Goal: Task Accomplishment & Management: Complete application form

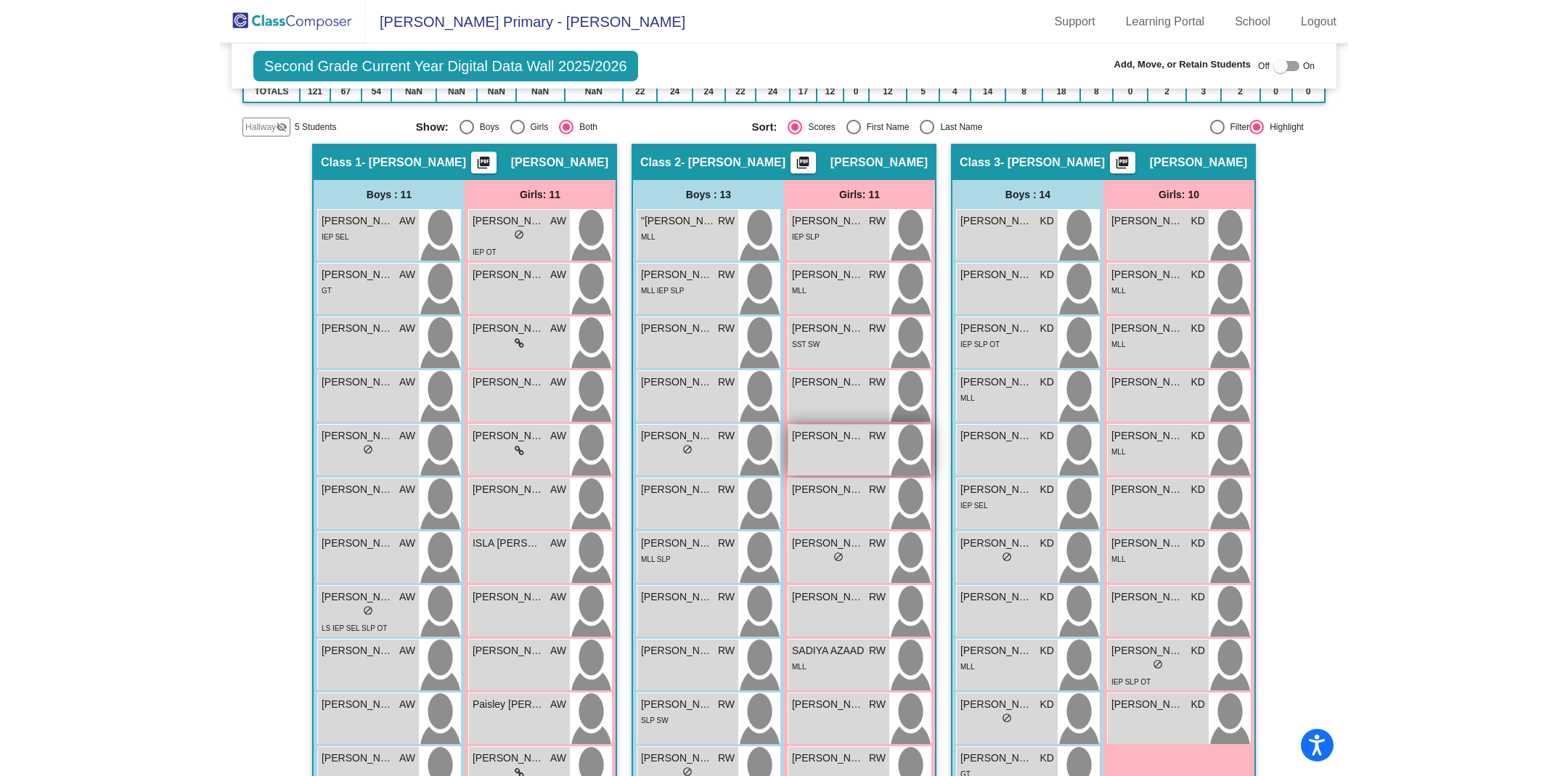
scroll to position [225, 0]
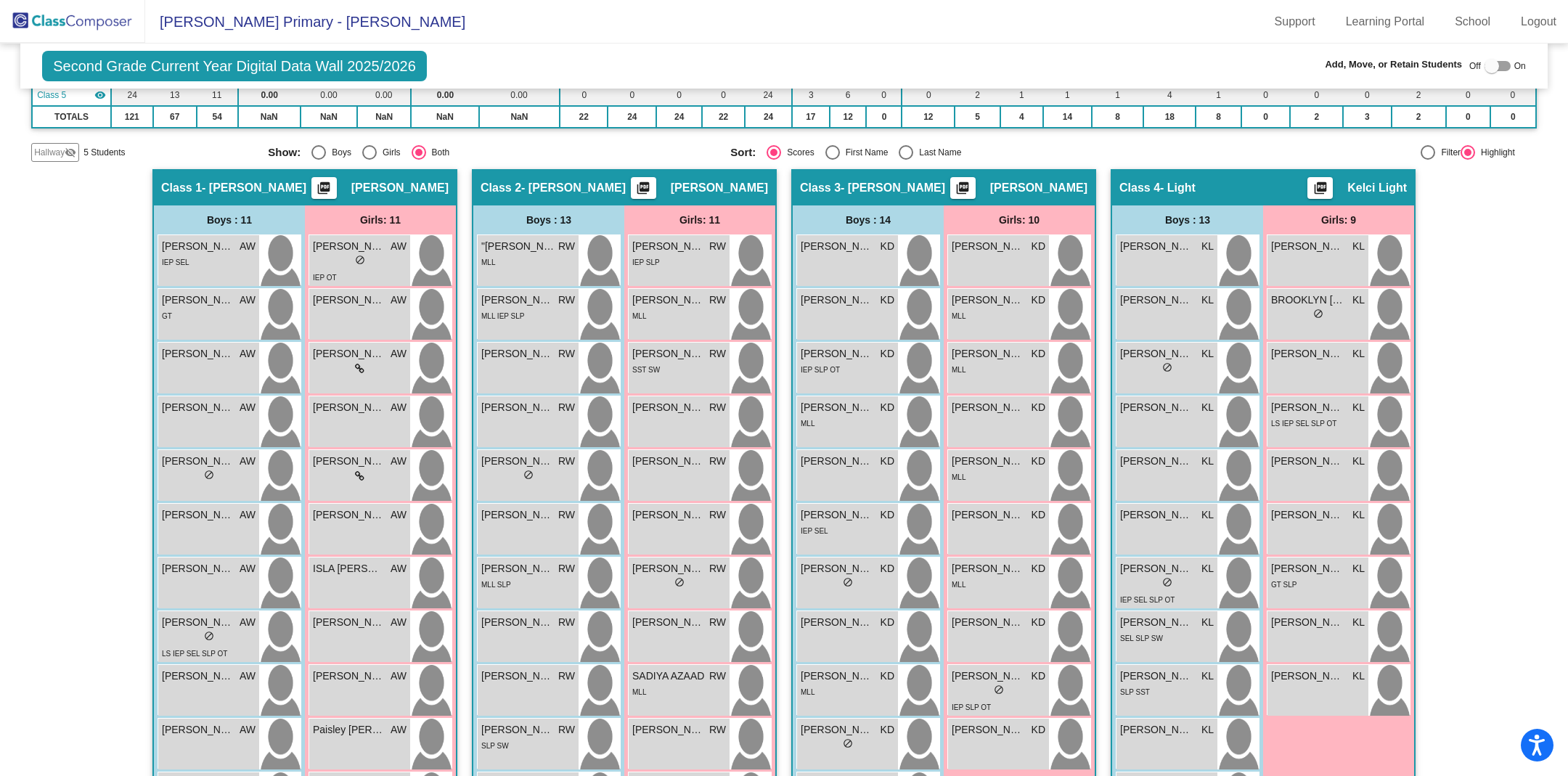
click at [41, 24] on img at bounding box center [73, 21] width 145 height 43
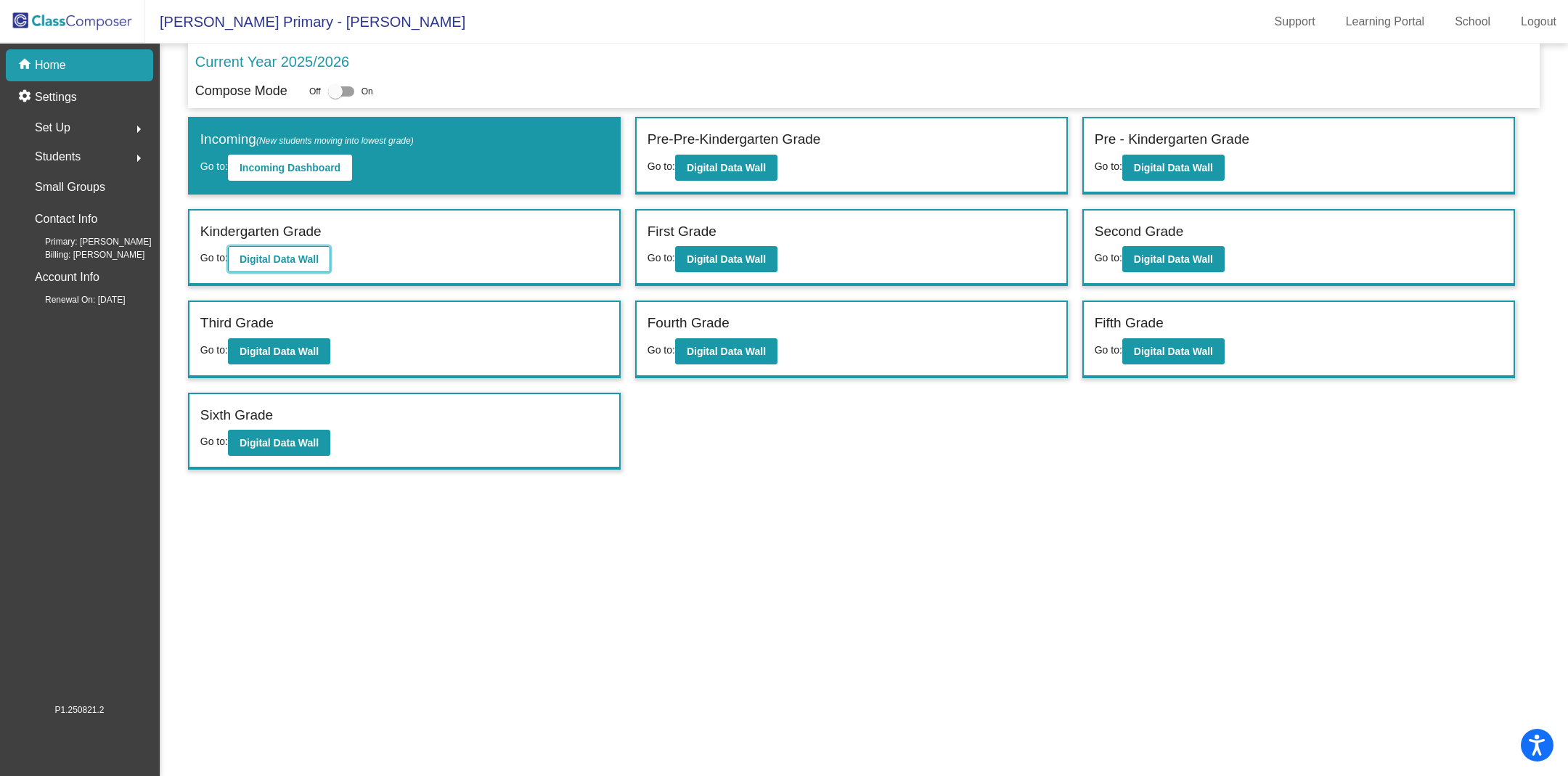
click at [287, 254] on b "Digital Data Wall" at bounding box center [279, 260] width 79 height 12
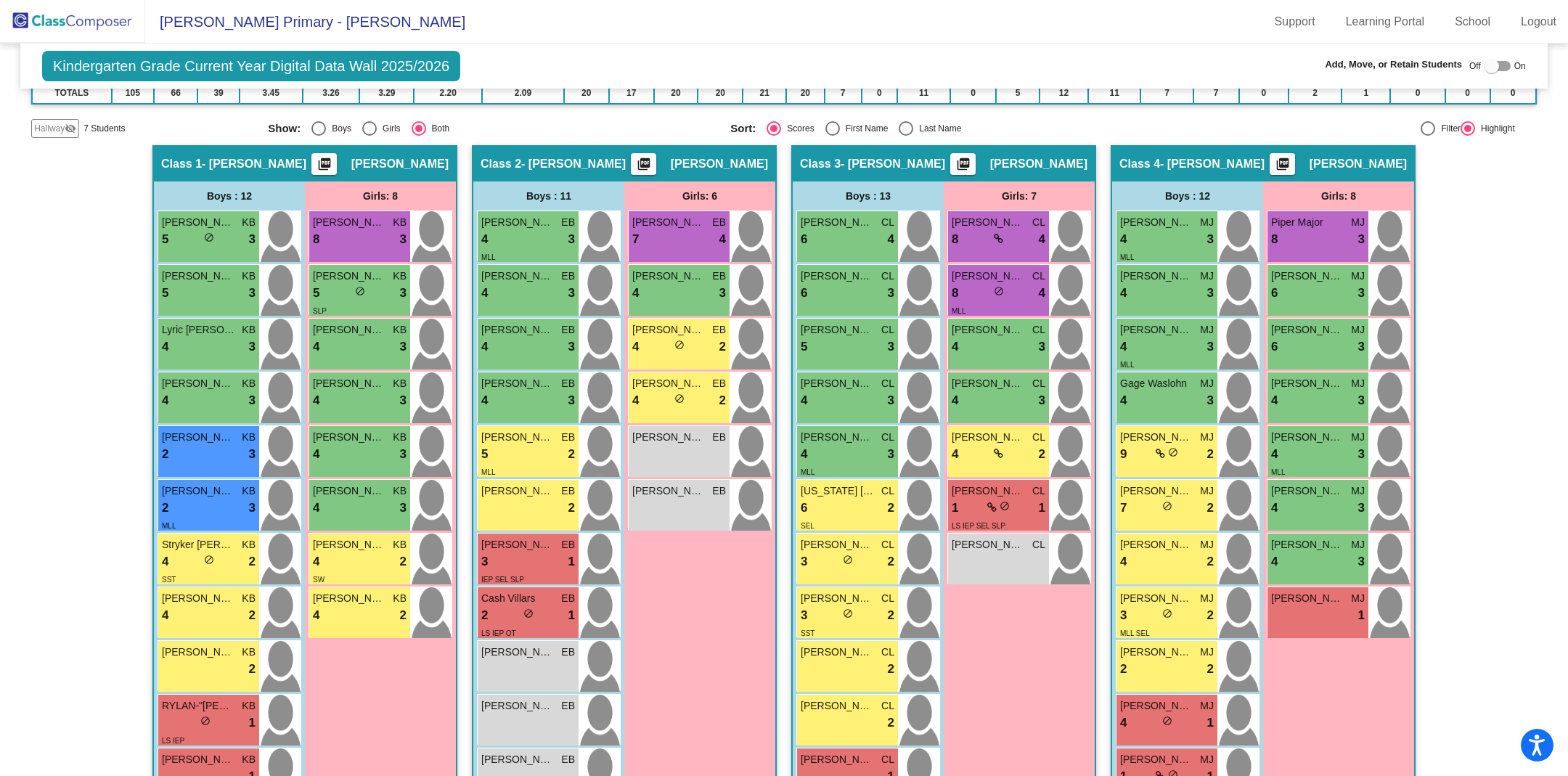
scroll to position [414, 0]
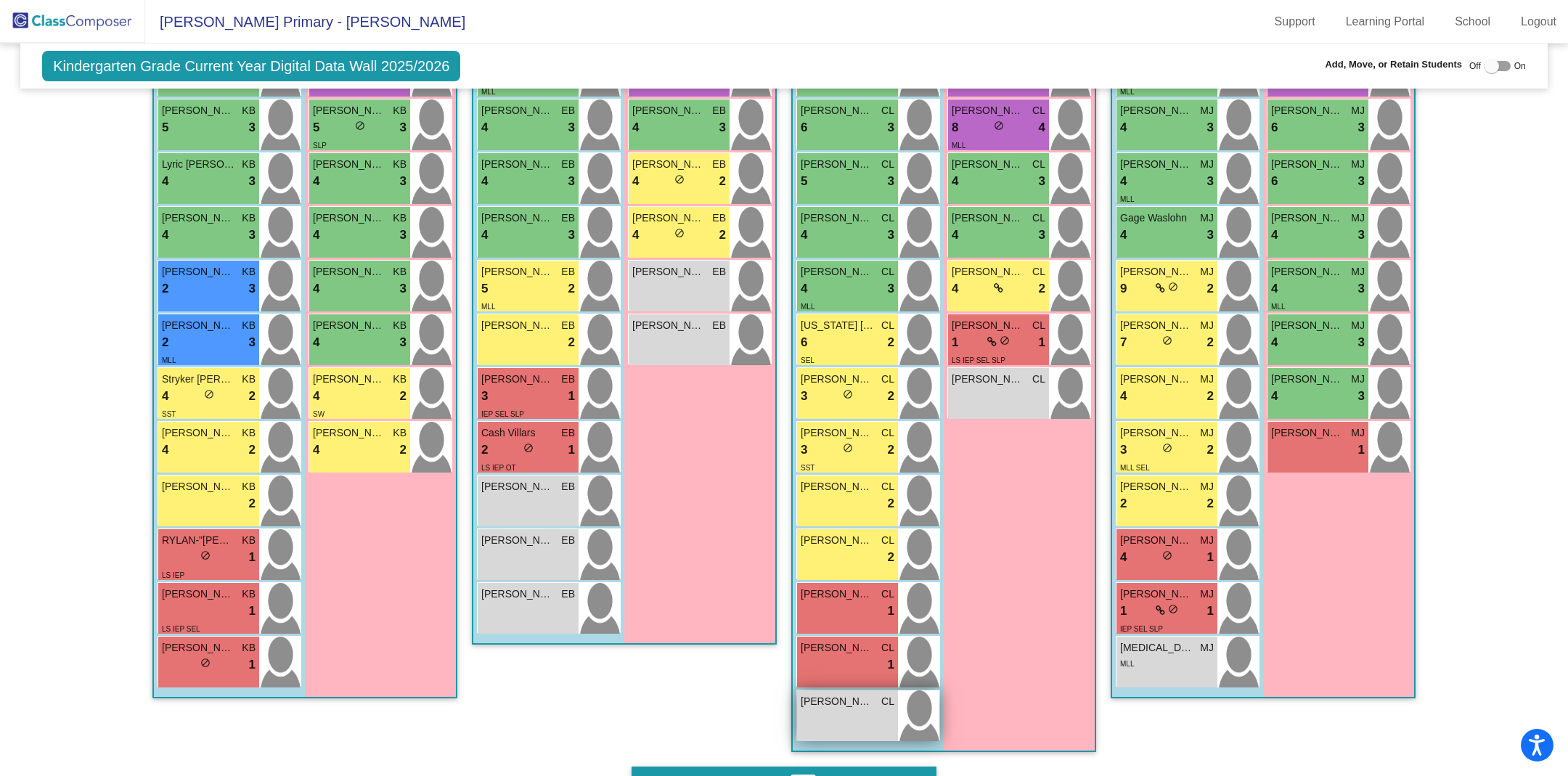
click at [841, 712] on div "[PERSON_NAME] CL lock do_not_disturb_alt" at bounding box center [847, 716] width 101 height 51
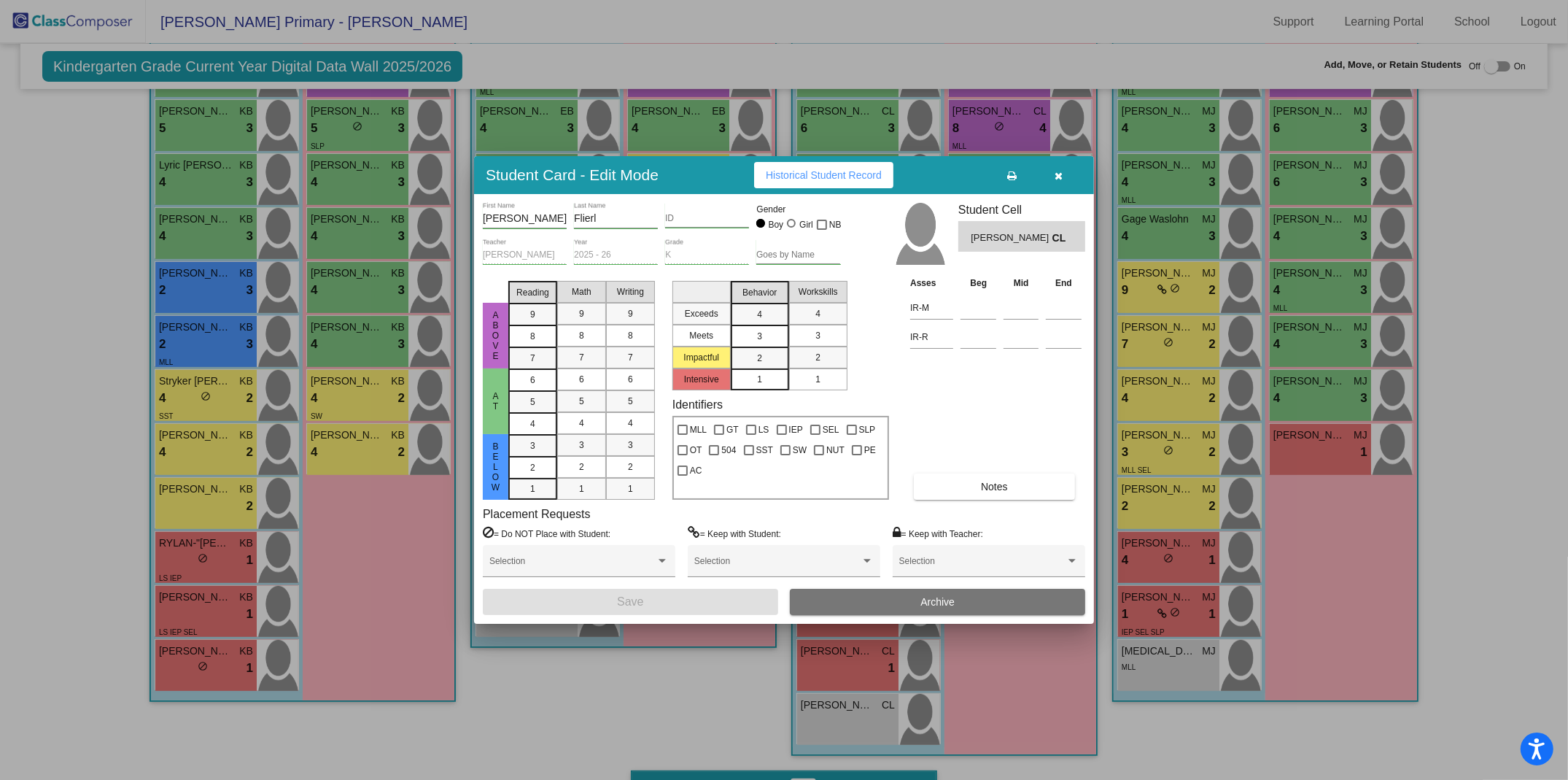
click at [1058, 178] on icon "button" at bounding box center [1059, 176] width 8 height 10
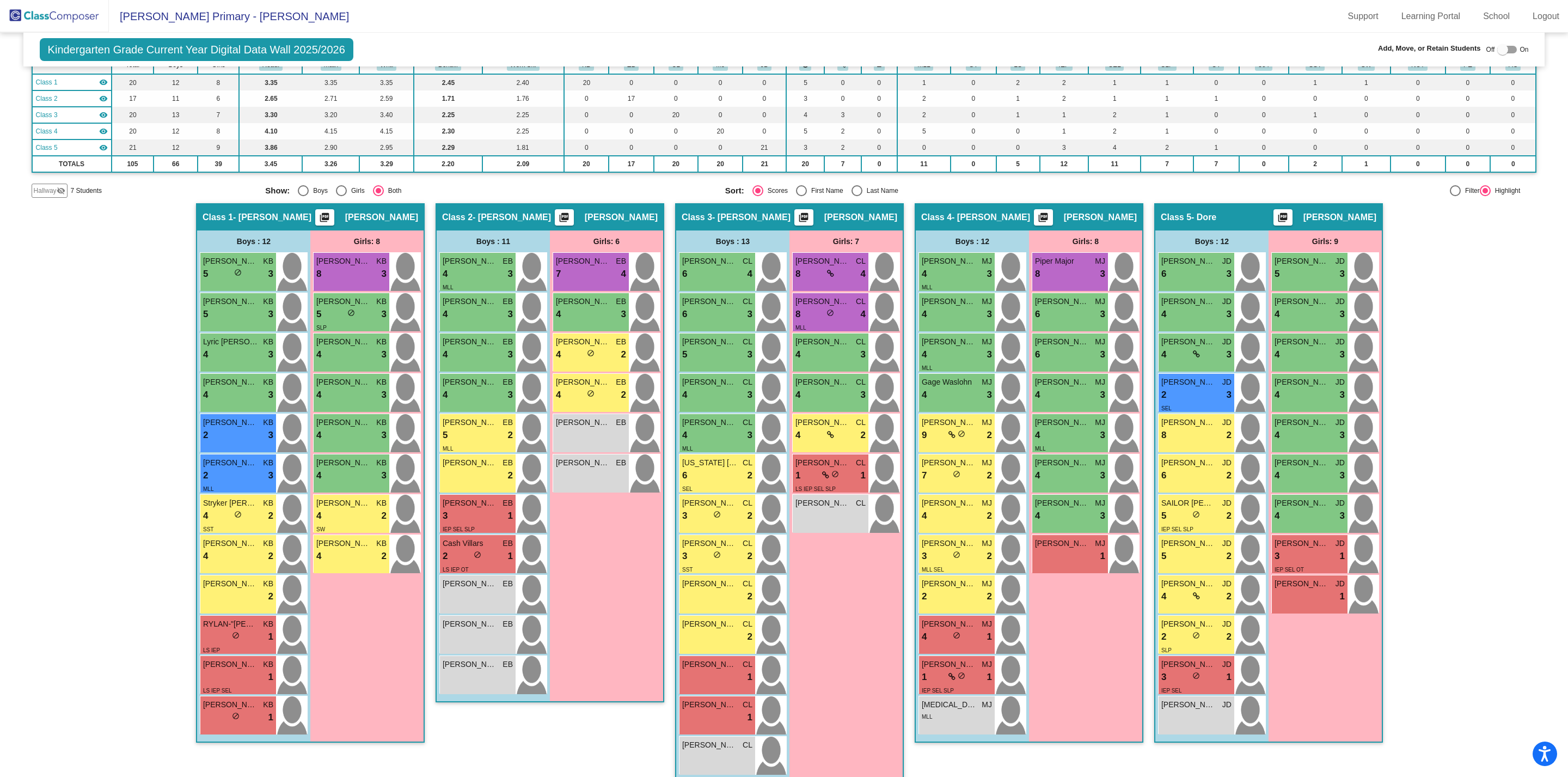
scroll to position [95, 0]
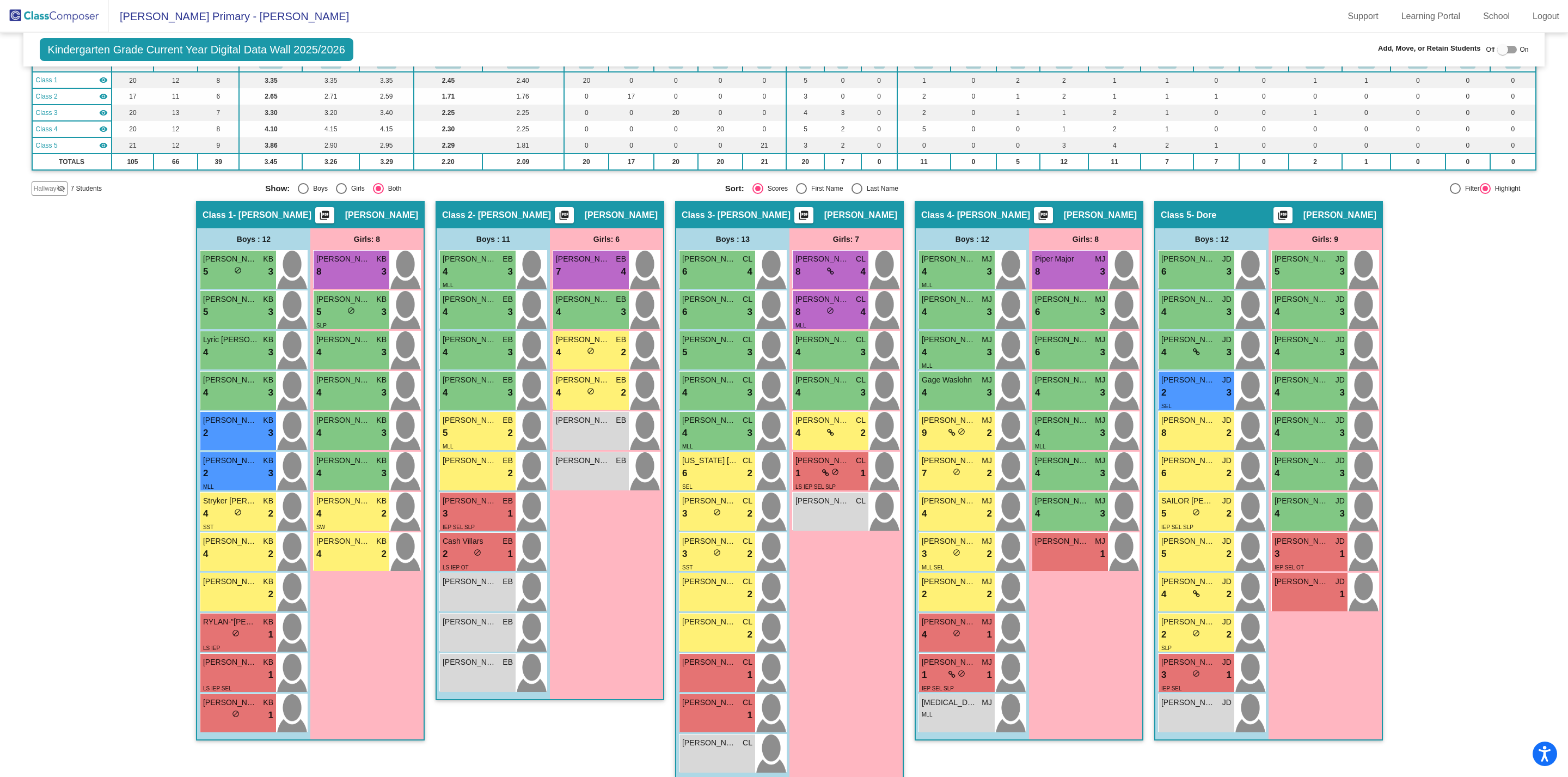
click at [1162, 46] on div at bounding box center [1503, 49] width 11 height 11
checkbox input "true"
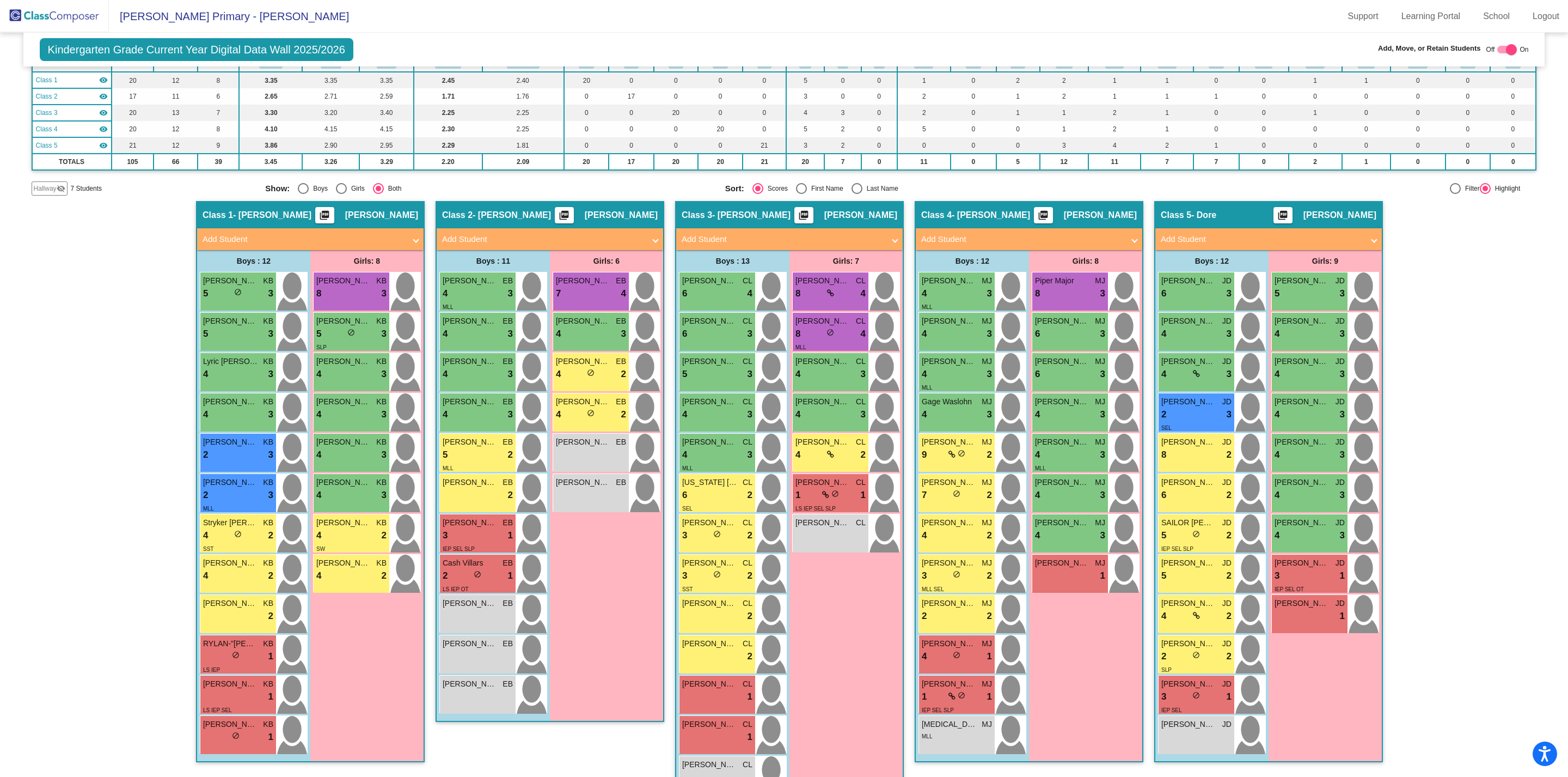
click at [653, 238] on span at bounding box center [655, 240] width 4 height 13
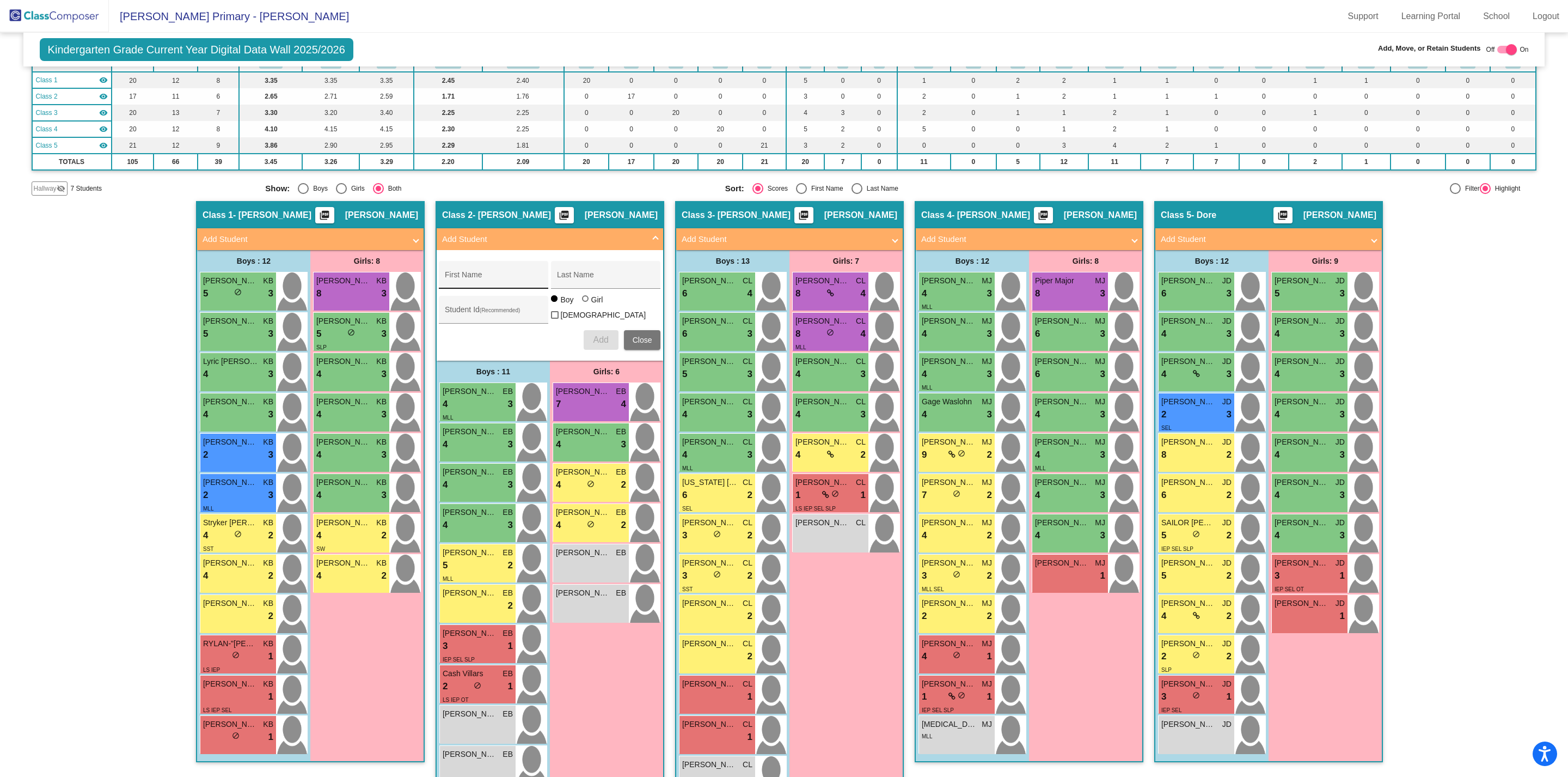
click at [469, 277] on input "First Name" at bounding box center [494, 279] width 98 height 9
type input "Kaiah"
type input "[PERSON_NAME]"
click at [583, 302] on div at bounding box center [585, 298] width 6 height 6
click at [586, 304] on input "Girl" at bounding box center [586, 304] width 1 height 1
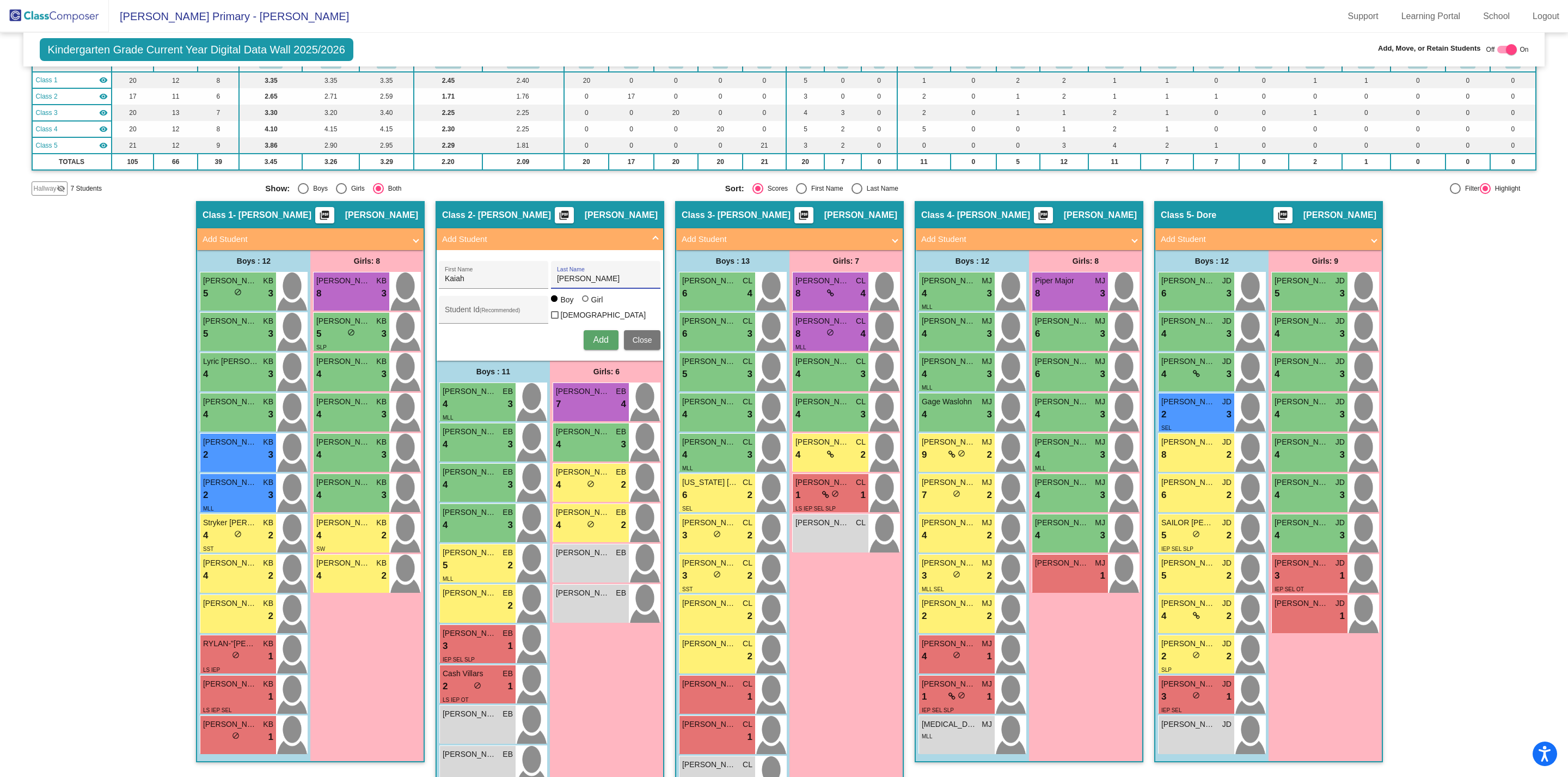
radio input "true"
click at [599, 336] on span "Add" at bounding box center [600, 339] width 15 height 10
type input "[PERSON_NAME]"
click at [567, 280] on input "Last Name" at bounding box center [606, 279] width 98 height 9
type input "[PERSON_NAME]"
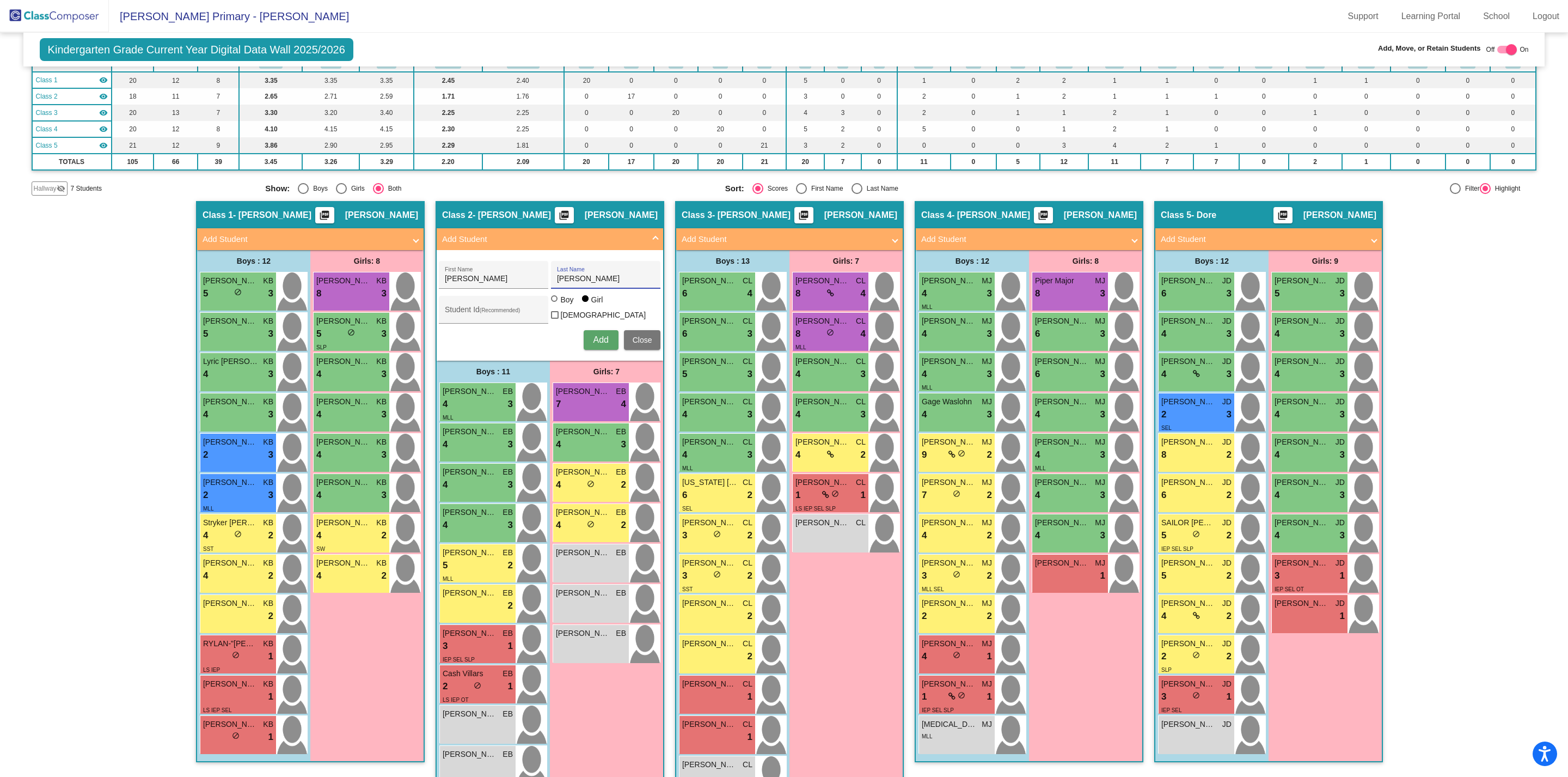
click at [602, 339] on span "Add" at bounding box center [600, 339] width 15 height 10
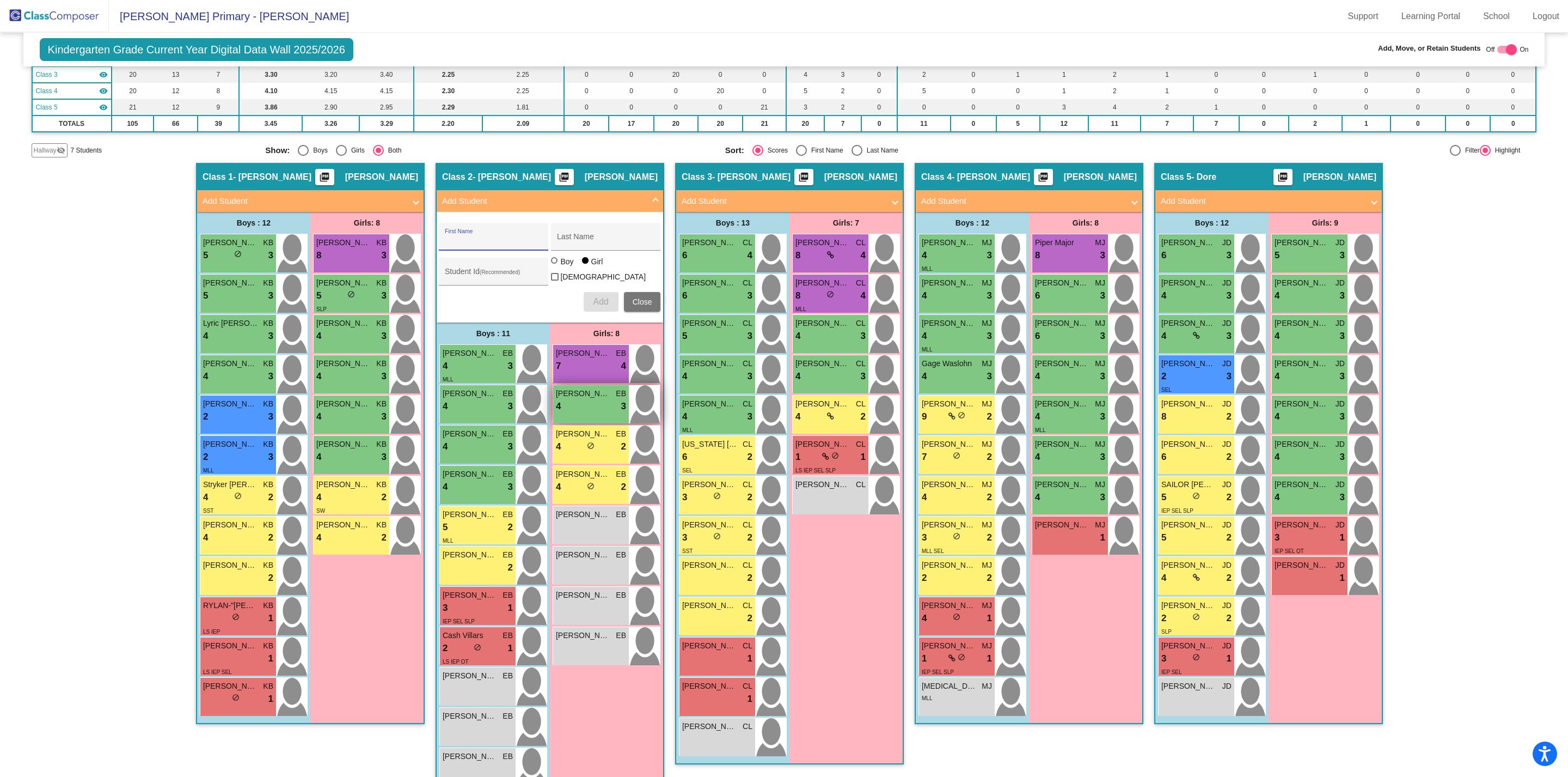
scroll to position [159, 0]
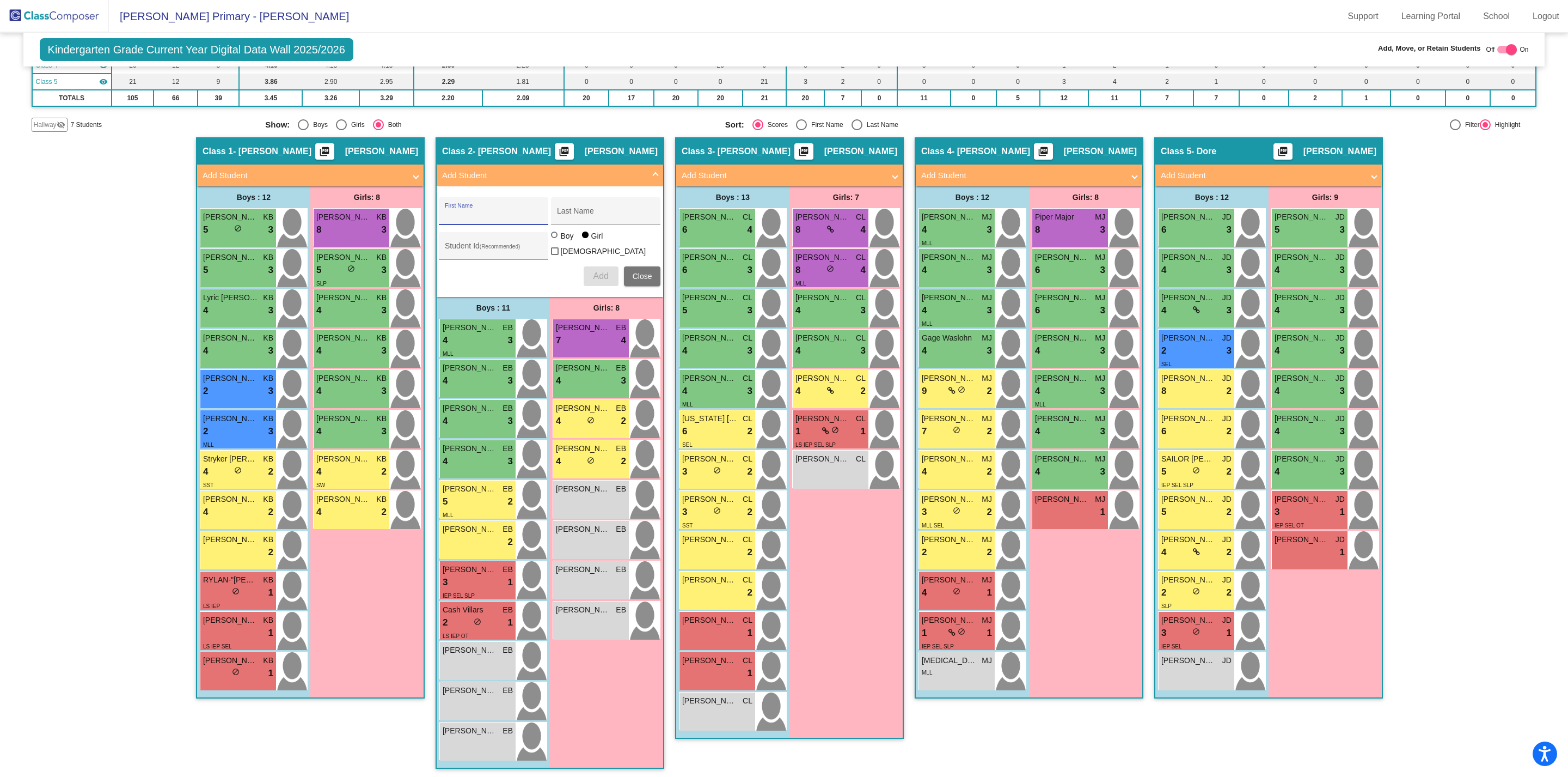
click at [831, 178] on mat-panel-title "Add Student" at bounding box center [782, 176] width 202 height 13
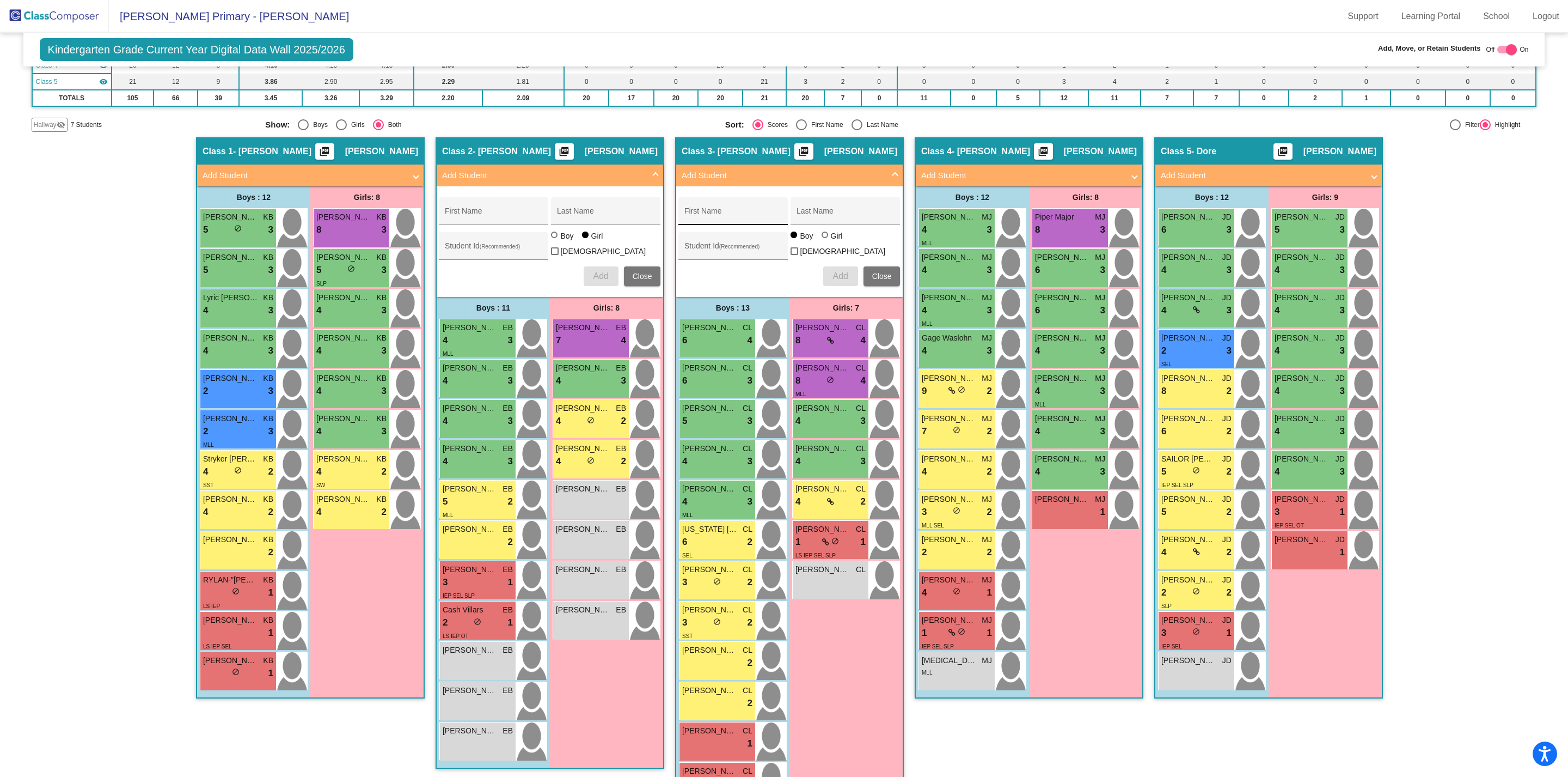
click at [712, 214] on input "First Name" at bounding box center [733, 215] width 98 height 9
type input "Kateleya"
click at [824, 214] on input "Last Name" at bounding box center [845, 215] width 98 height 9
type input "Inda"
click at [824, 238] on div at bounding box center [825, 235] width 6 height 6
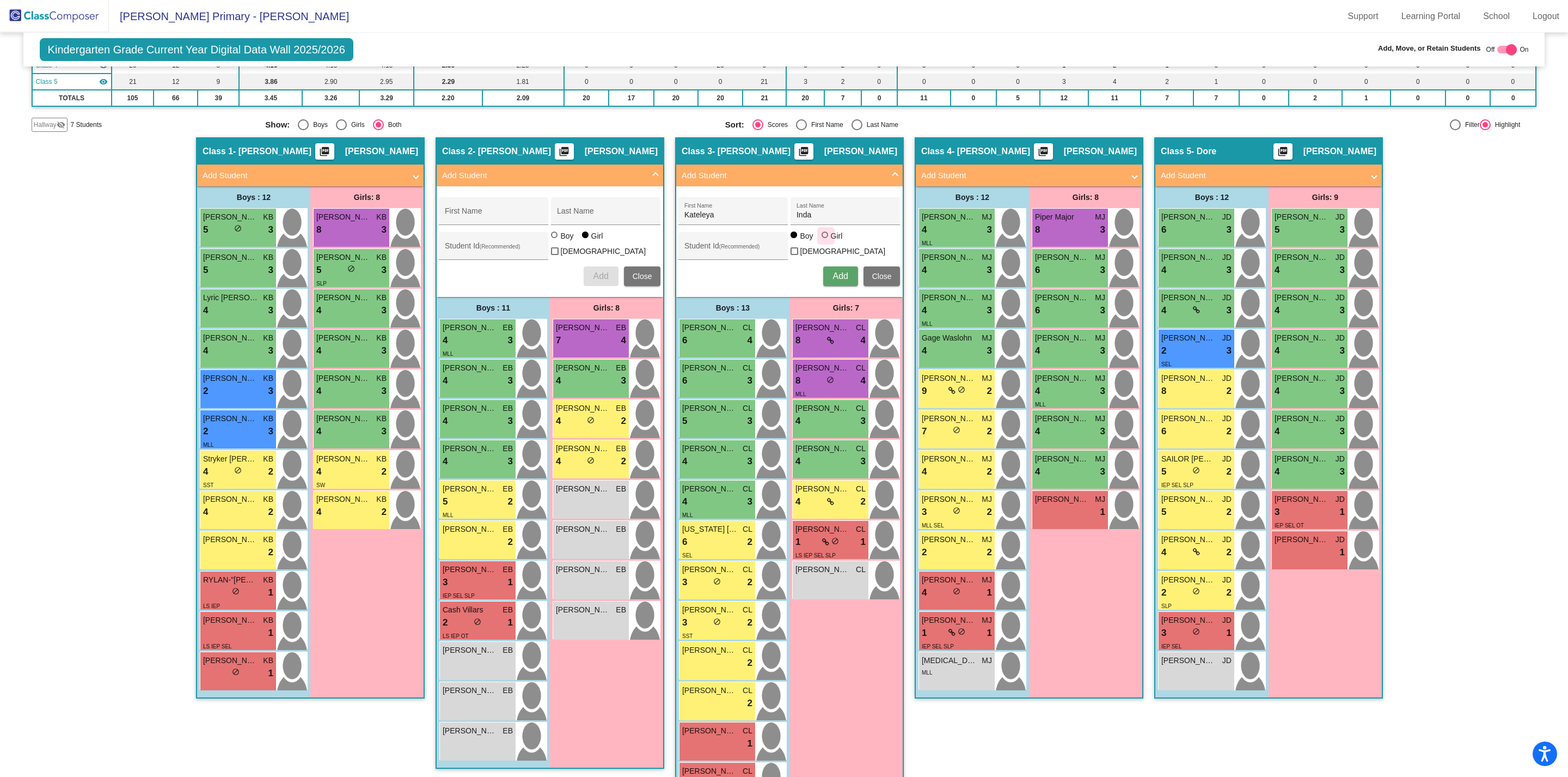
click at [826, 240] on input "Girl" at bounding box center [826, 240] width 1 height 1
radio input "true"
click at [839, 276] on span "Add" at bounding box center [840, 276] width 15 height 10
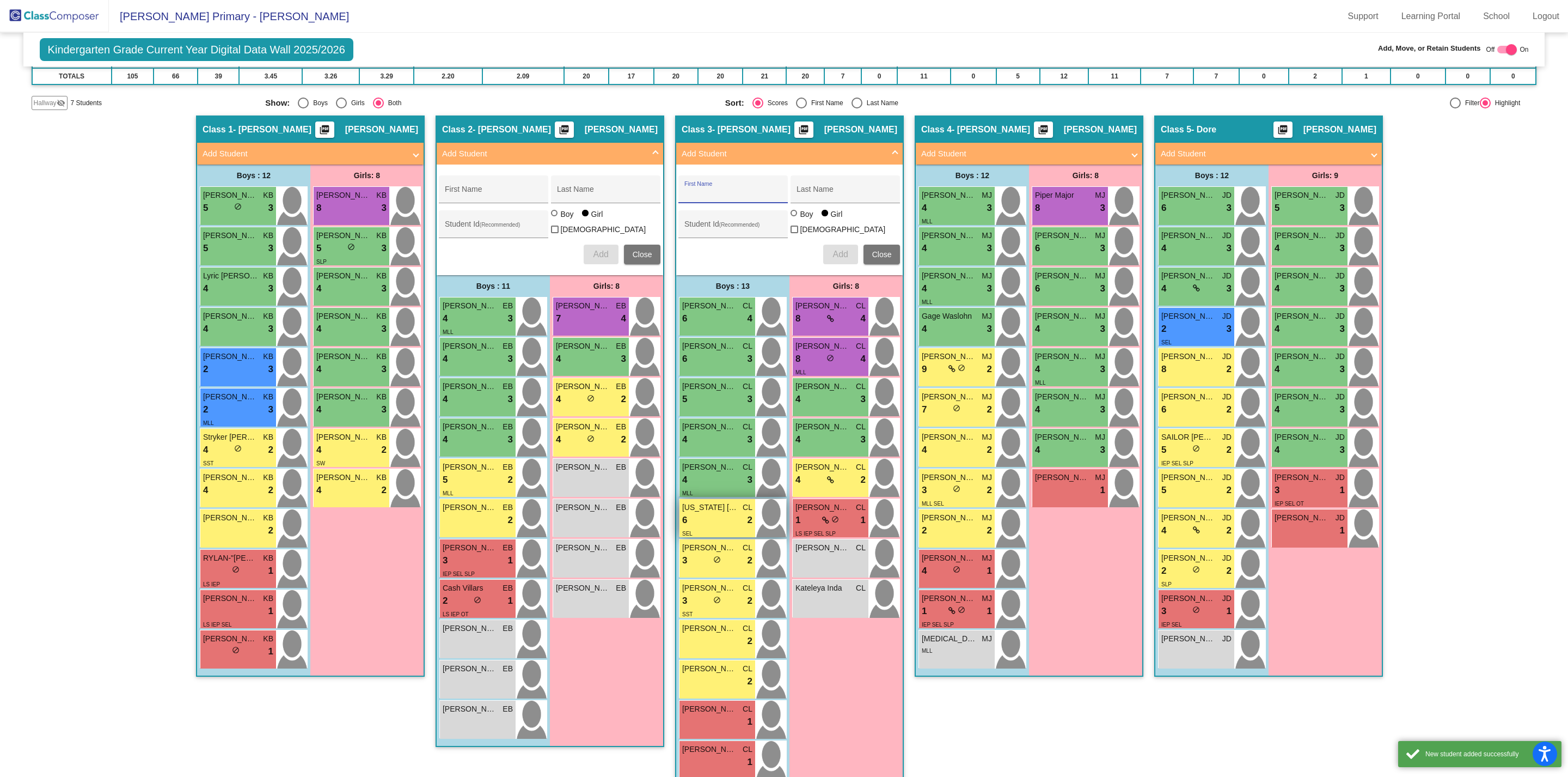
scroll to position [193, 0]
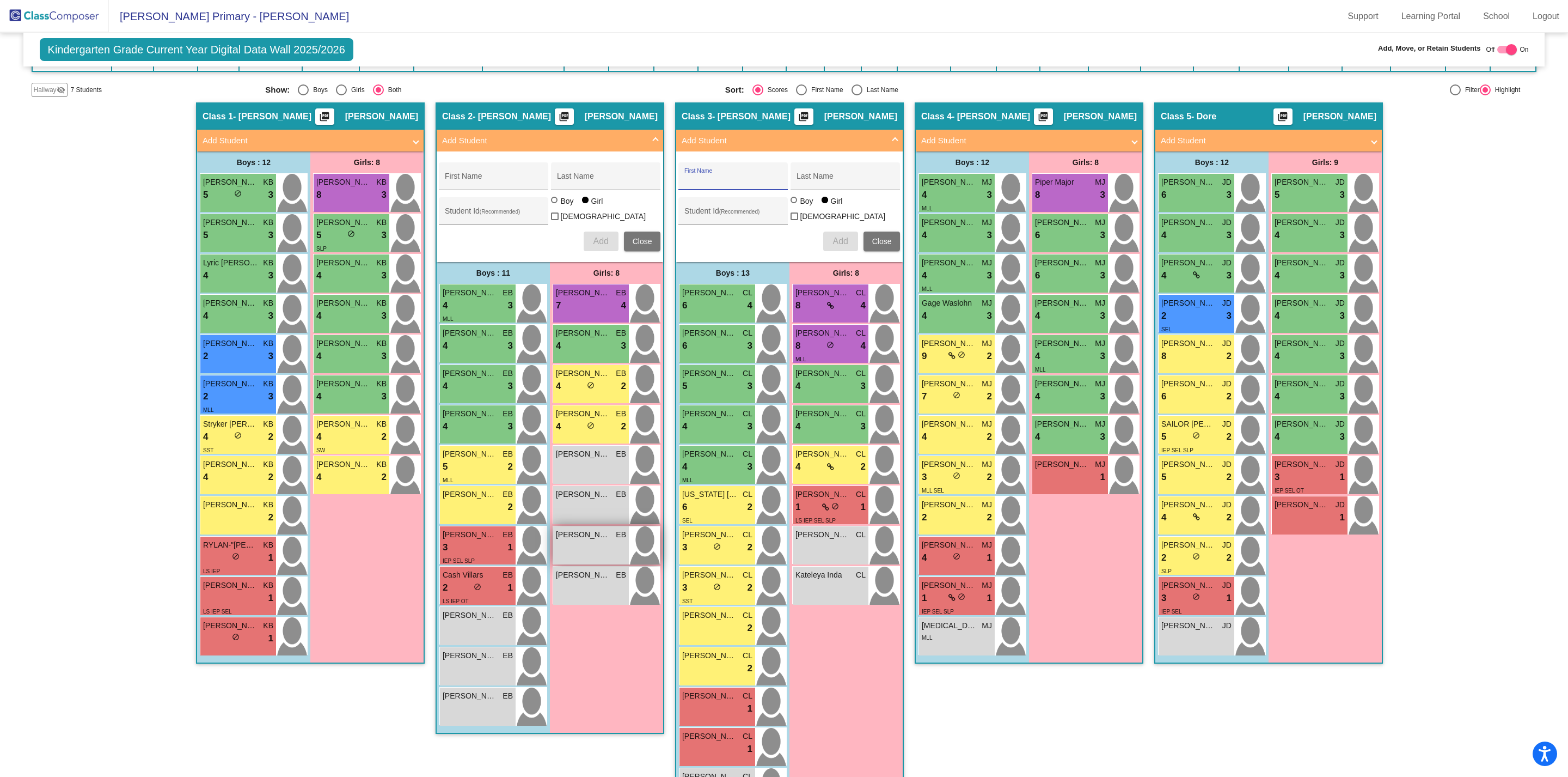
click at [578, 542] on div "[PERSON_NAME] EB lock do_not_disturb_alt" at bounding box center [590, 545] width 75 height 38
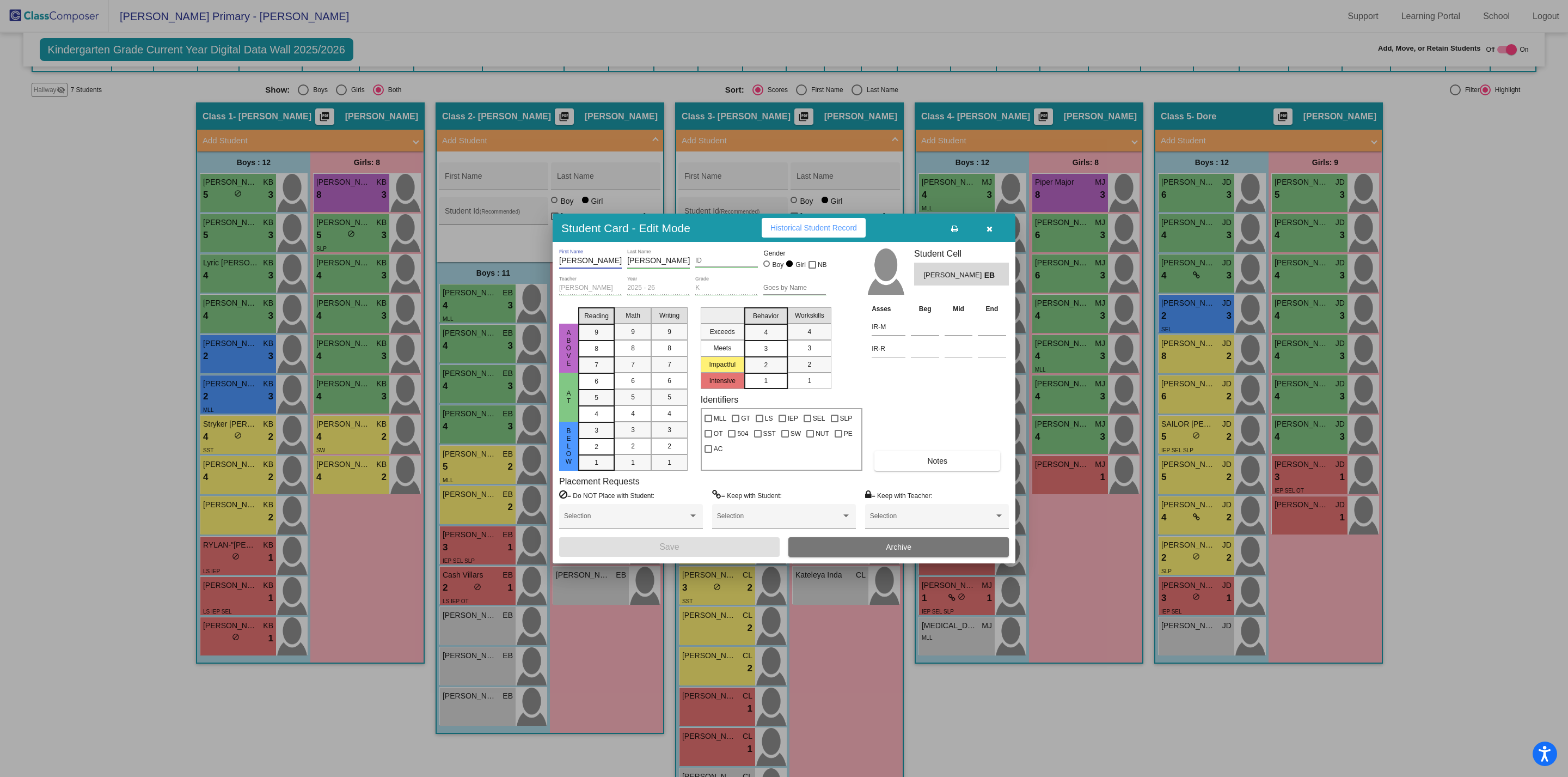
drag, startPoint x: 600, startPoint y: 260, endPoint x: 553, endPoint y: 259, distance: 47.0
click at [553, 259] on div "[PERSON_NAME] First Name [PERSON_NAME] Last Name ID Gender Boy Girl NB [PERSON_…" at bounding box center [784, 402] width 463 height 321
type input "[PERSON_NAME]"
drag, startPoint x: 660, startPoint y: 261, endPoint x: 620, endPoint y: 260, distance: 40.0
click at [620, 260] on div "[PERSON_NAME] First Name [PERSON_NAME] Last Name ID Gender Boy Girl NB" at bounding box center [693, 262] width 268 height 27
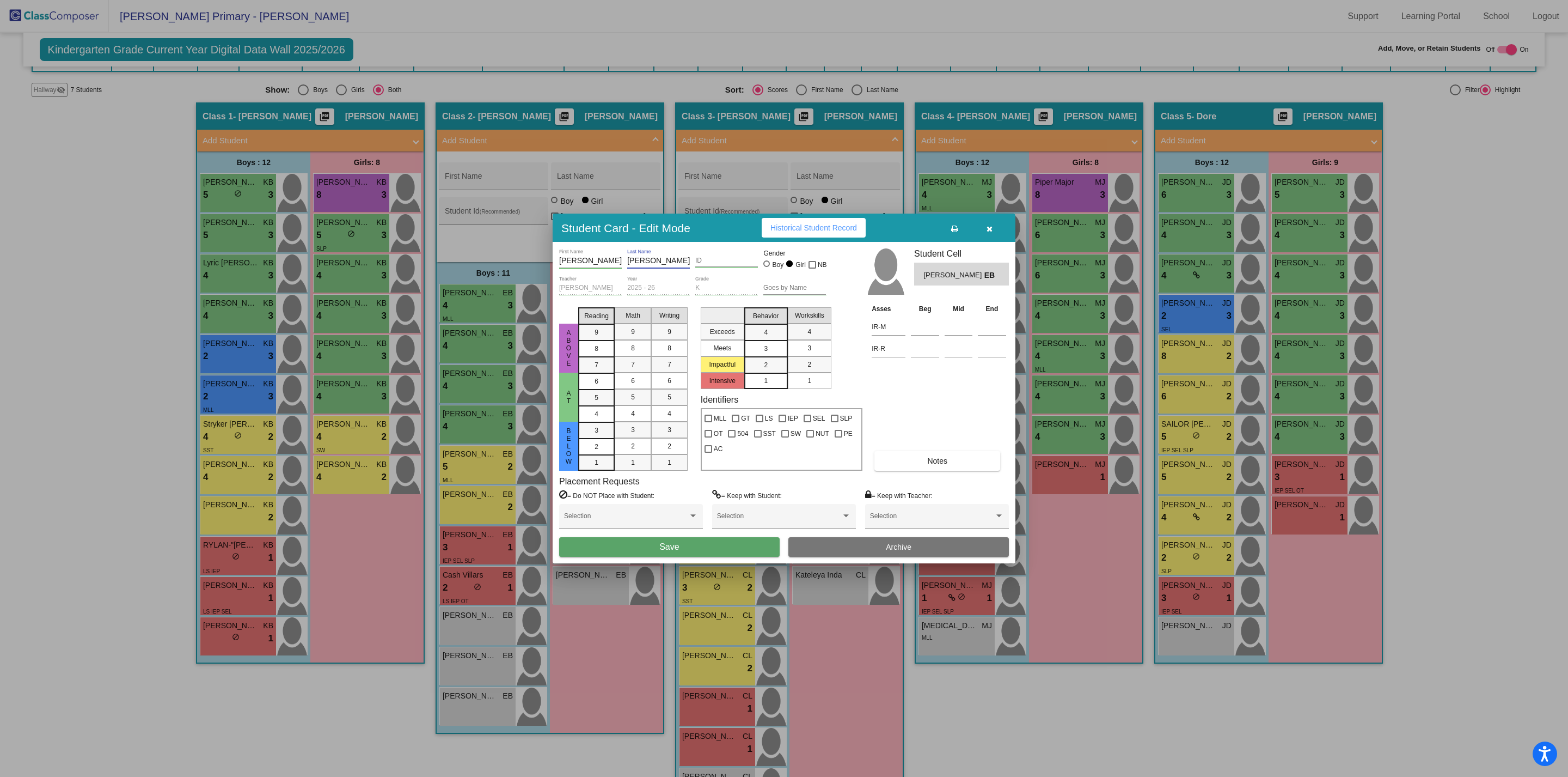
type input "[PERSON_NAME]"
click at [706, 543] on button "Save" at bounding box center [670, 547] width 221 height 20
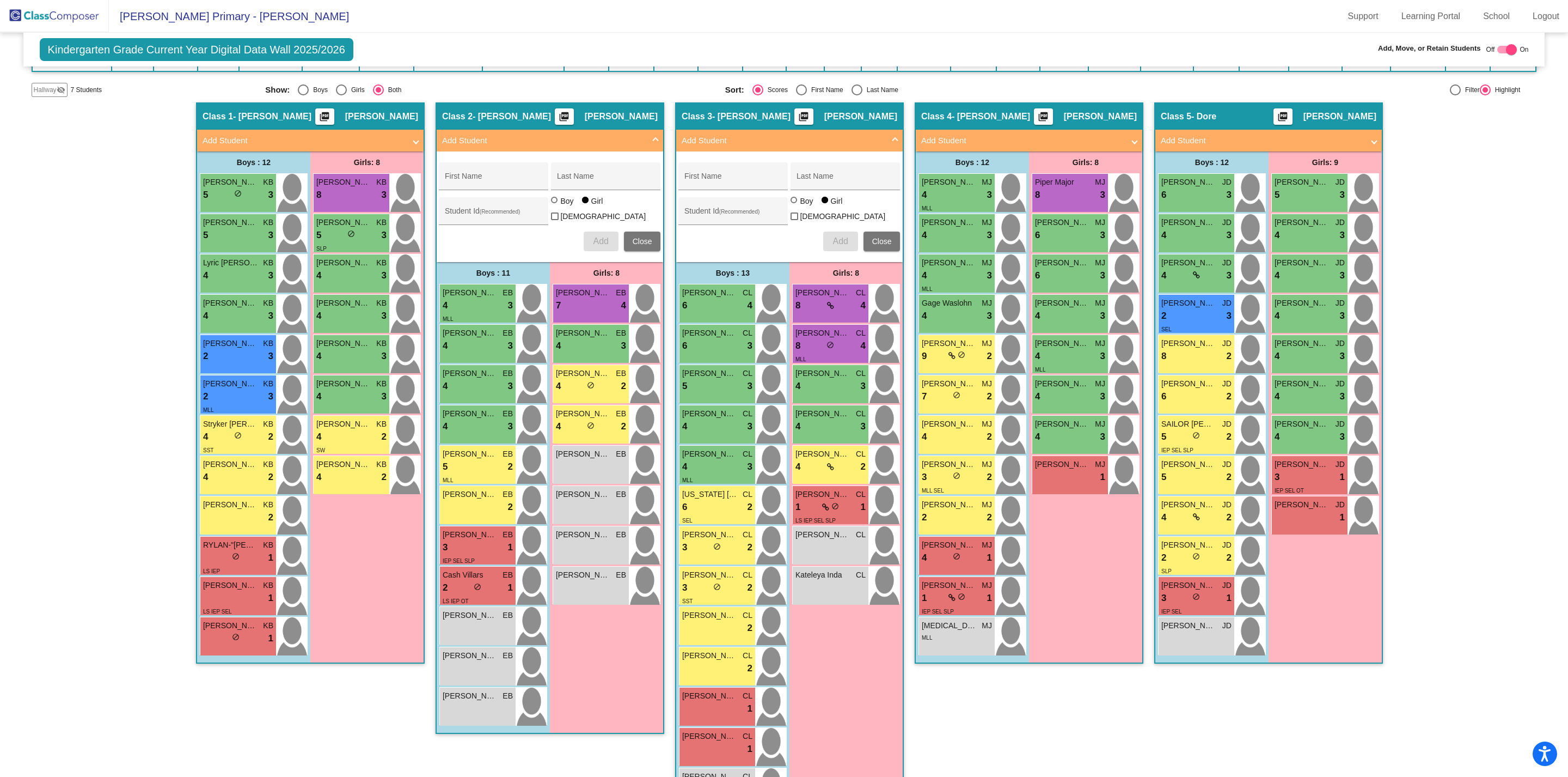
click at [394, 134] on mat-panel-title "Add Student" at bounding box center [303, 141] width 202 height 13
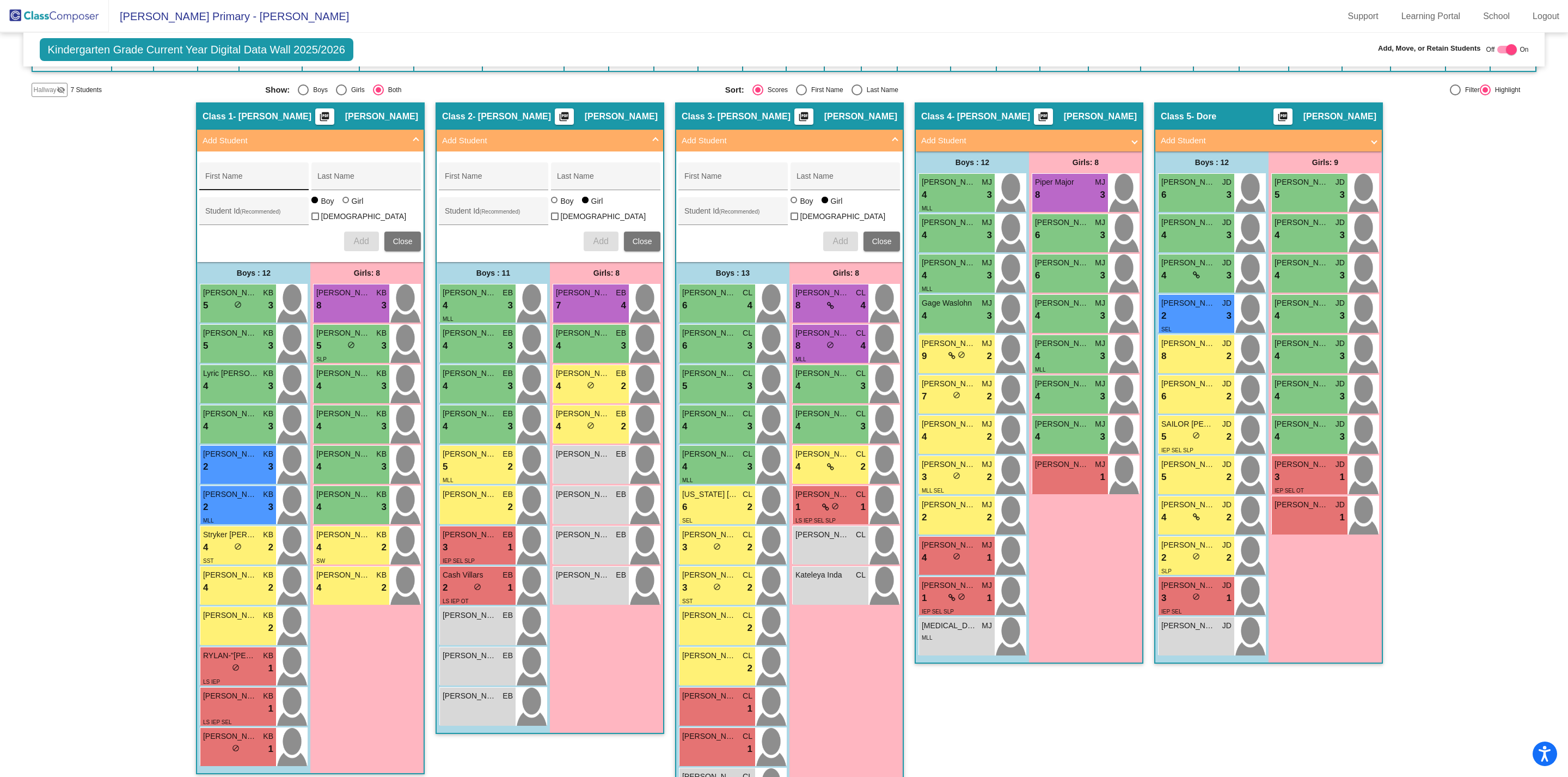
click at [251, 180] on input "First Name" at bounding box center [254, 180] width 98 height 9
type input "[PERSON_NAME]"
click at [349, 182] on input "Last Name" at bounding box center [366, 180] width 98 height 9
type input "[PERSON_NAME]"
click at [344, 203] on div at bounding box center [346, 200] width 6 height 6
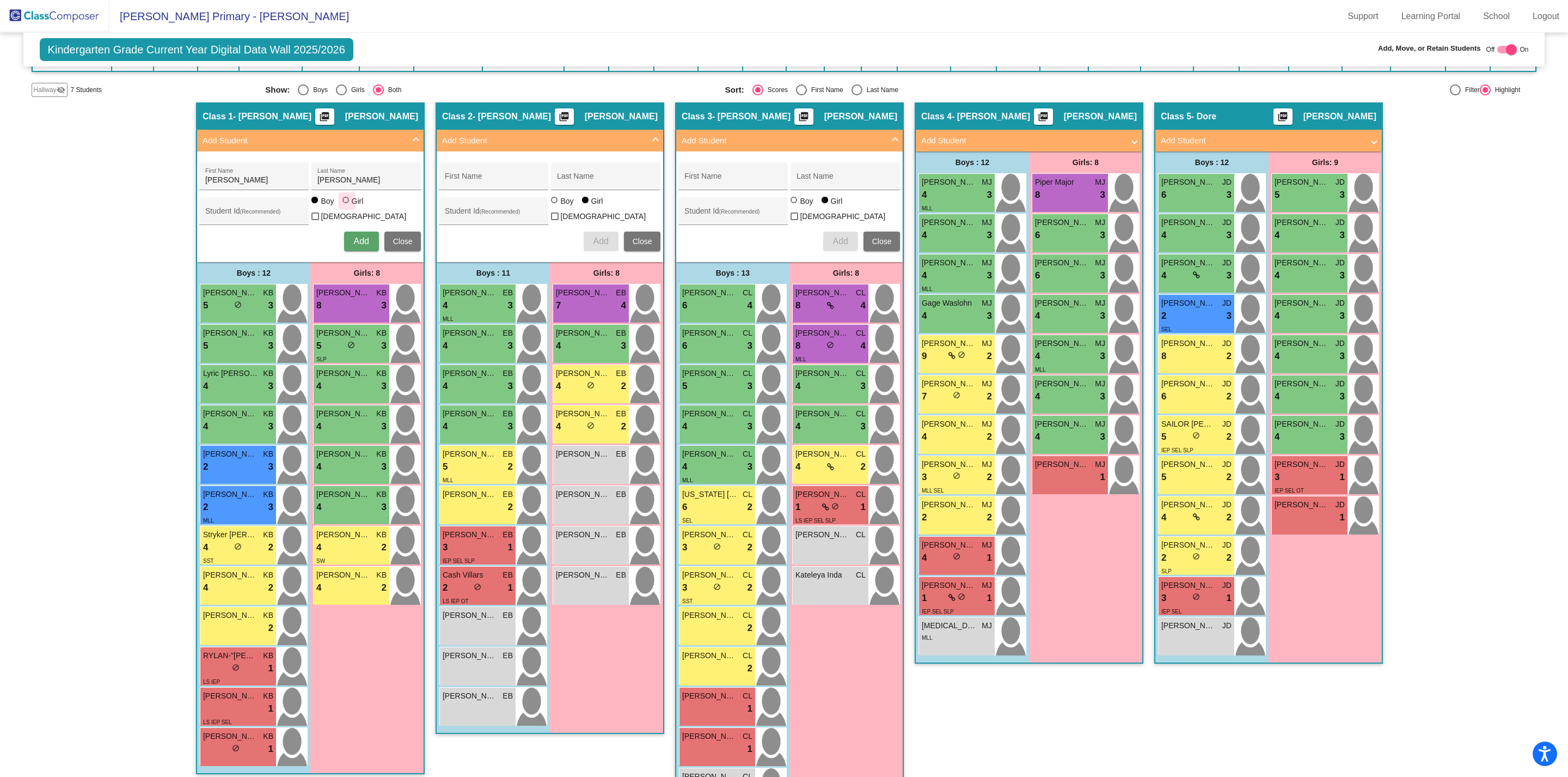
click at [346, 206] on input "Girl" at bounding box center [346, 206] width 1 height 1
radio input "true"
click at [356, 237] on span "Add" at bounding box center [361, 241] width 15 height 10
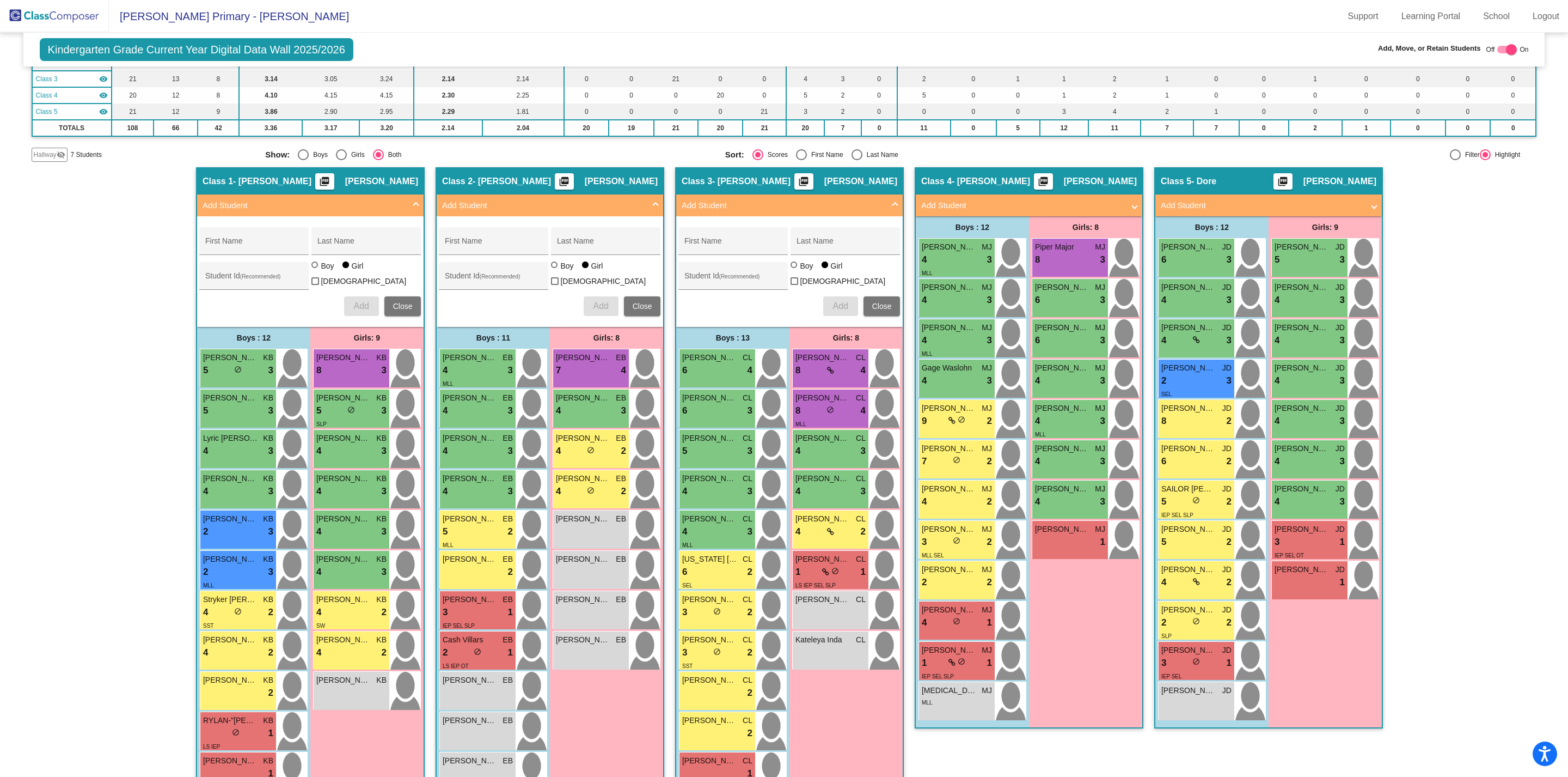
scroll to position [126, 0]
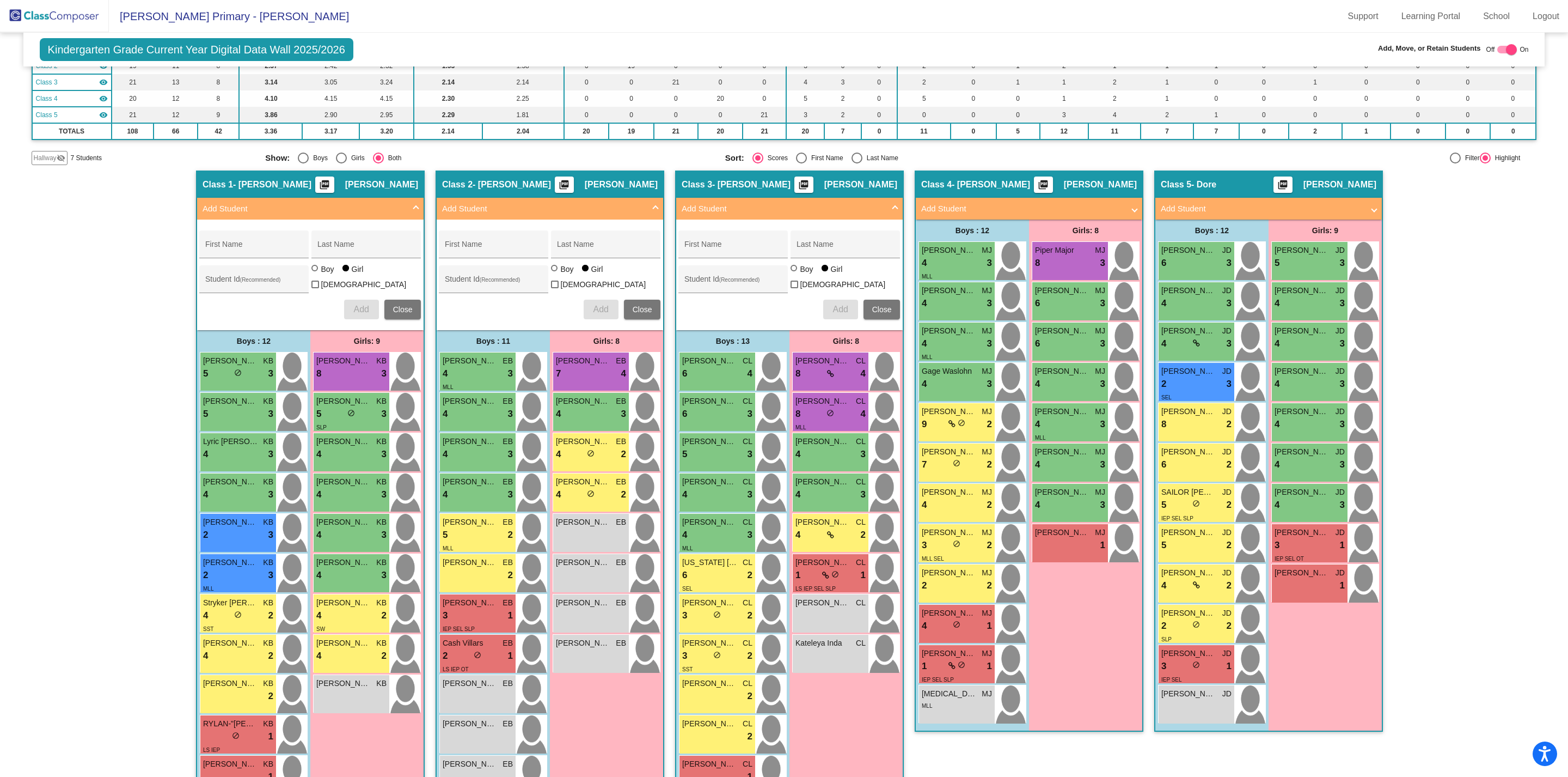
click at [1053, 210] on mat-panel-title "Add Student" at bounding box center [1022, 209] width 202 height 13
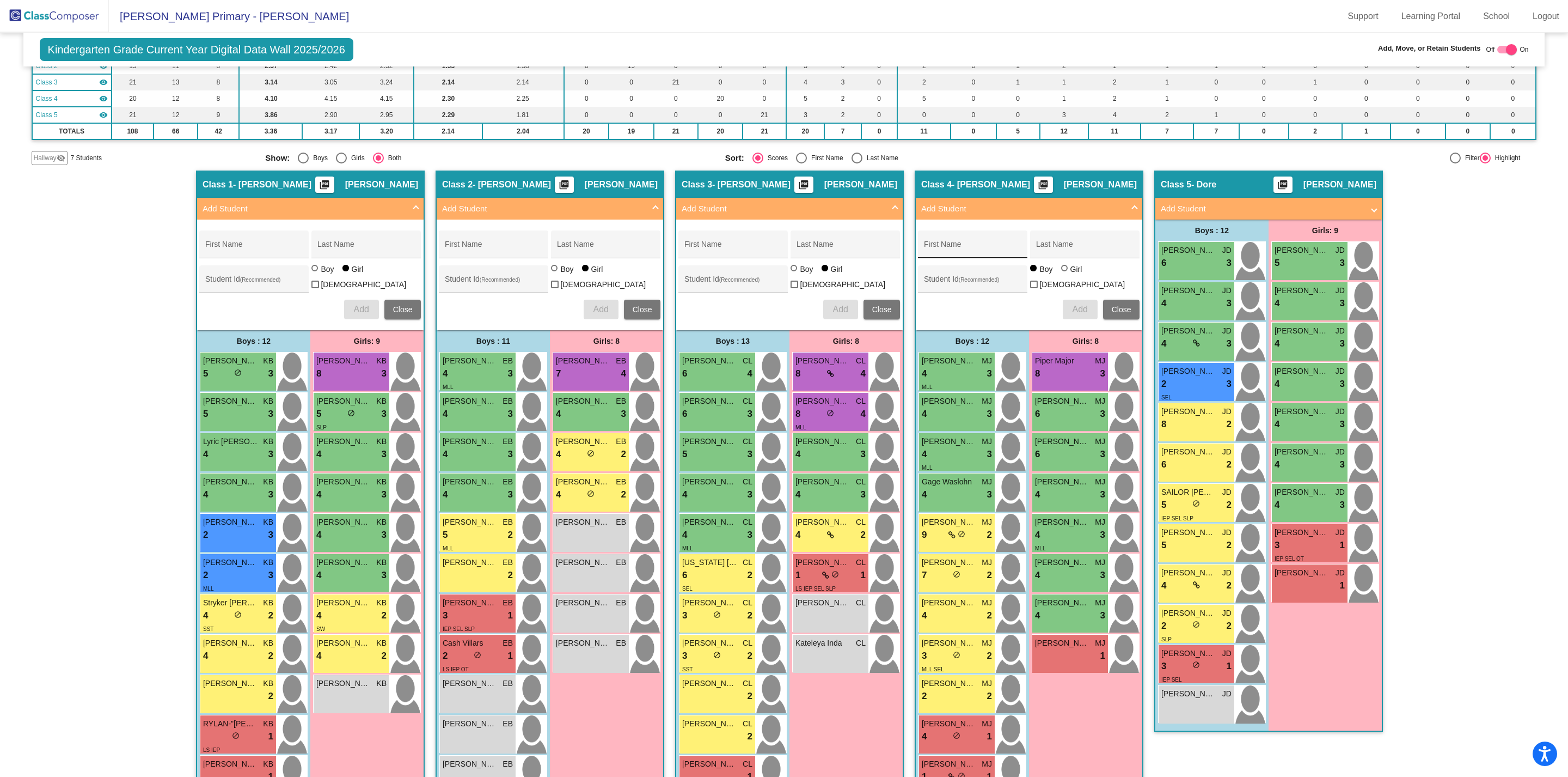
click at [965, 247] on input "First Name" at bounding box center [973, 249] width 98 height 9
type input "Ephraim"
type input "Lozko"
click at [1077, 310] on span "Add" at bounding box center [1080, 309] width 15 height 10
type input "[PERSON_NAME]"
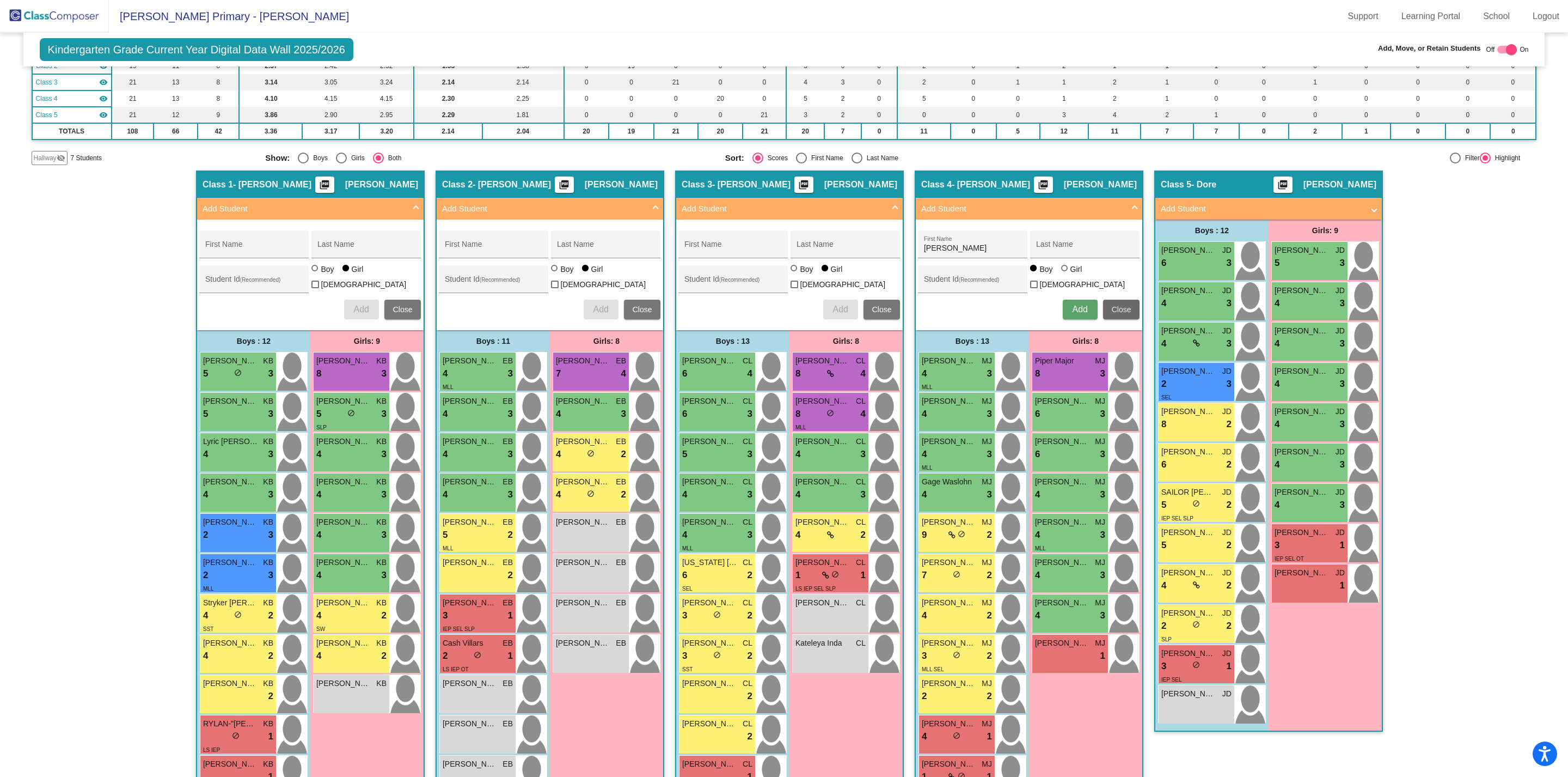
click at [1116, 309] on span "Close" at bounding box center [1122, 310] width 20 height 9
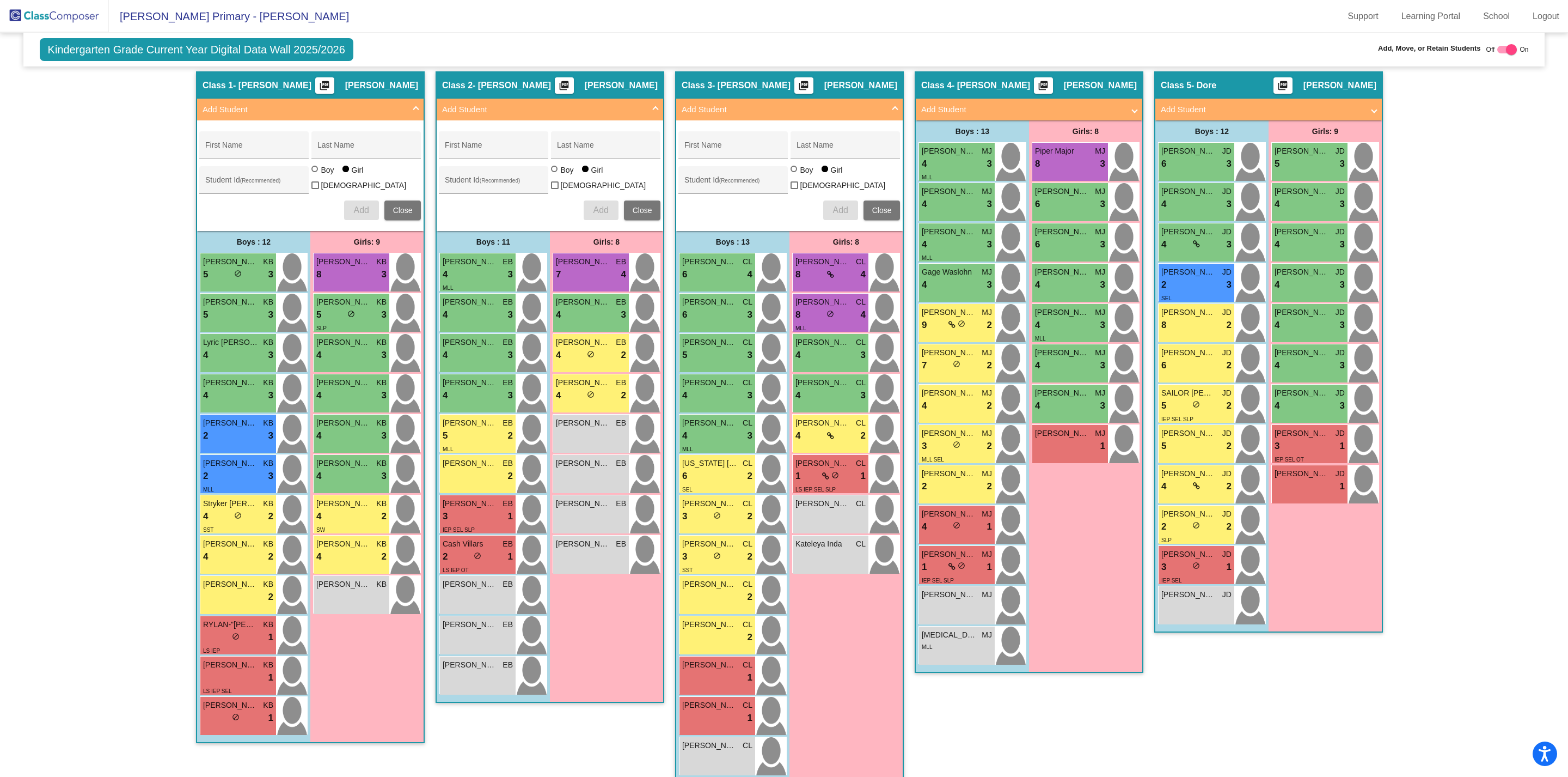
scroll to position [239, 0]
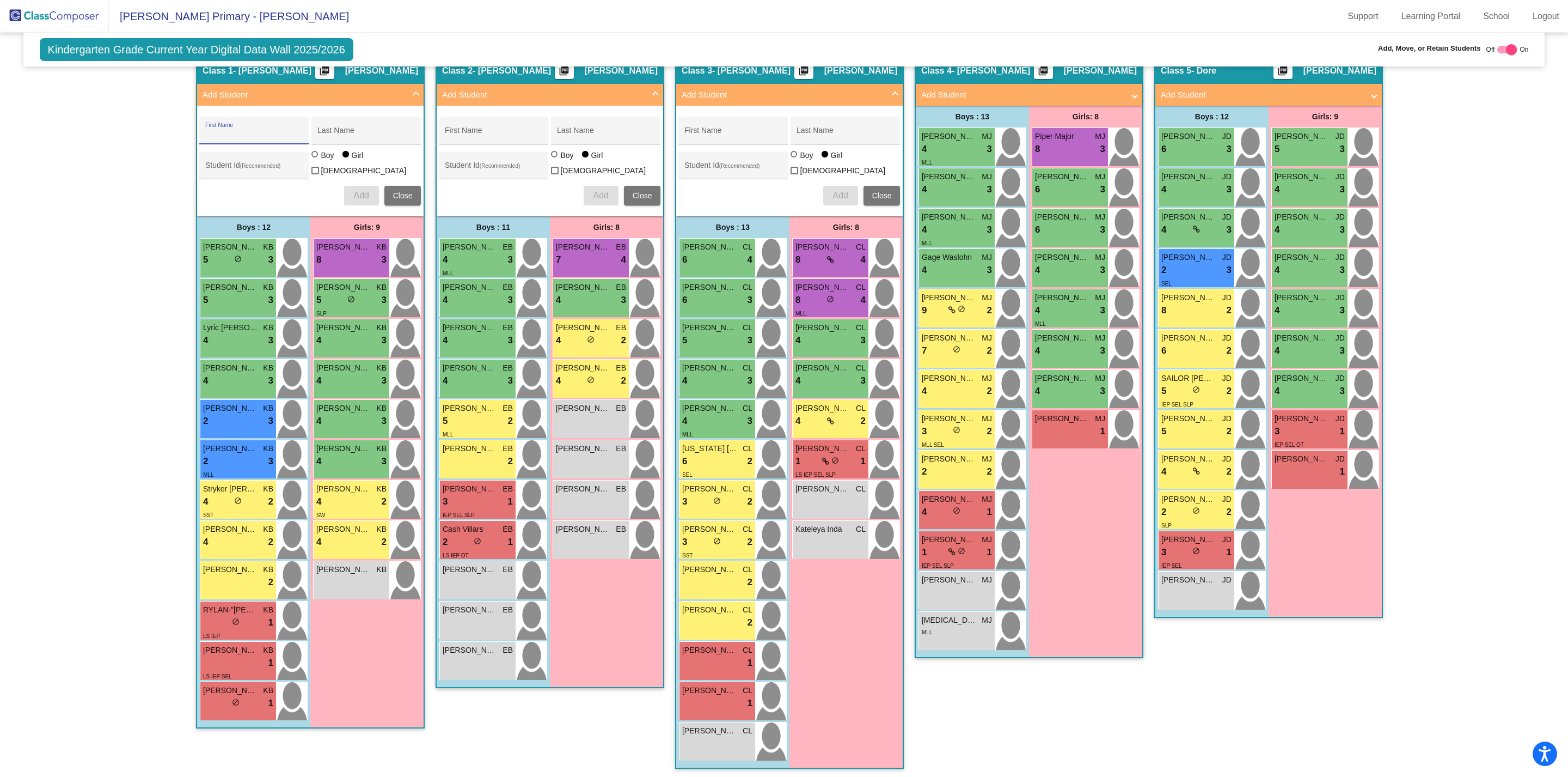
click at [227, 132] on input "First Name" at bounding box center [254, 134] width 98 height 9
type input "[PERSON_NAME]"
click at [330, 134] on input "Last Name" at bounding box center [366, 134] width 98 height 9
type input "[PERSON_NAME]"
click at [314, 157] on div at bounding box center [314, 154] width 6 height 6
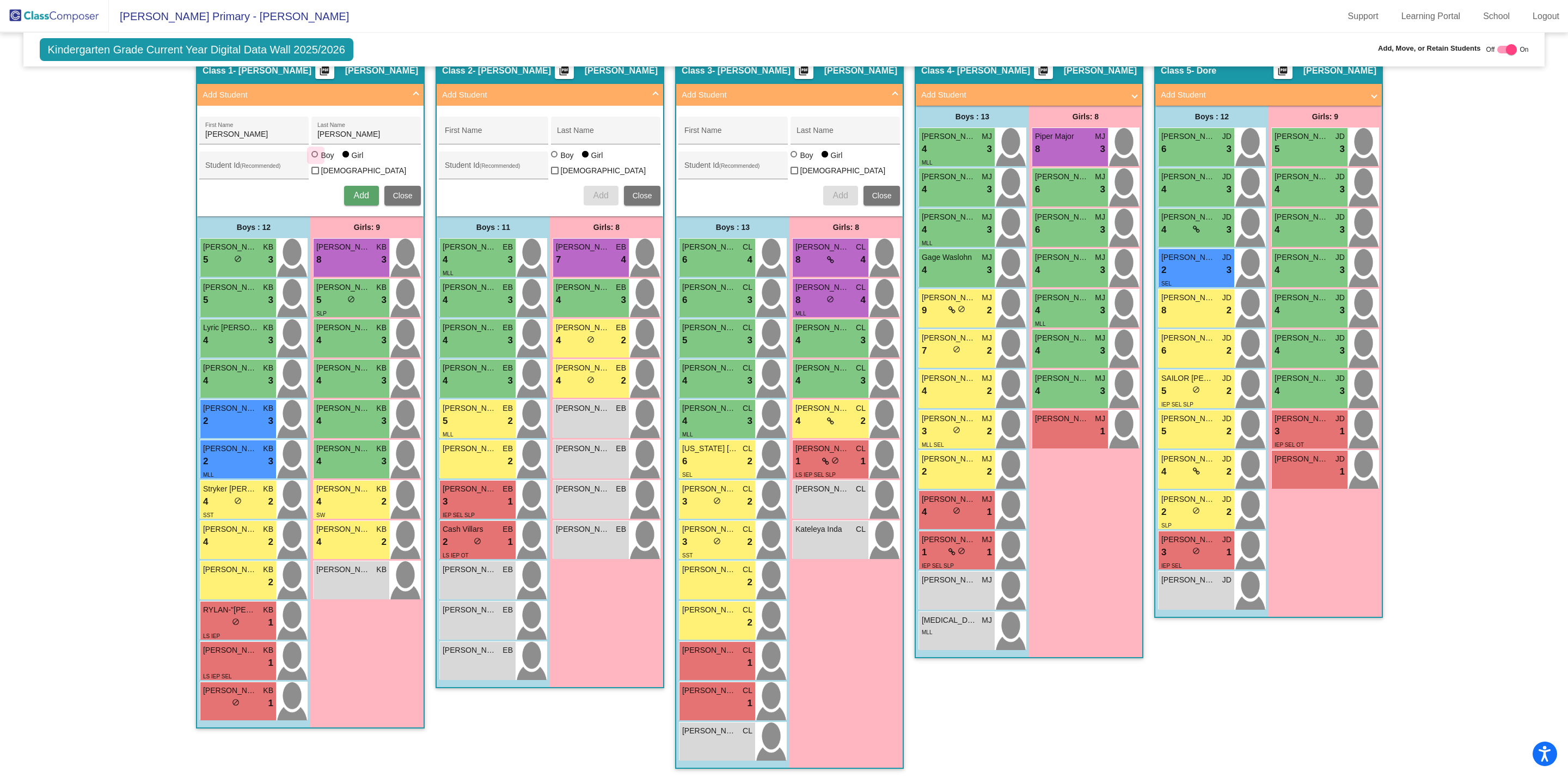
click at [315, 160] on input "Boy" at bounding box center [315, 160] width 1 height 1
radio input "true"
click at [363, 196] on span "Add" at bounding box center [361, 195] width 15 height 10
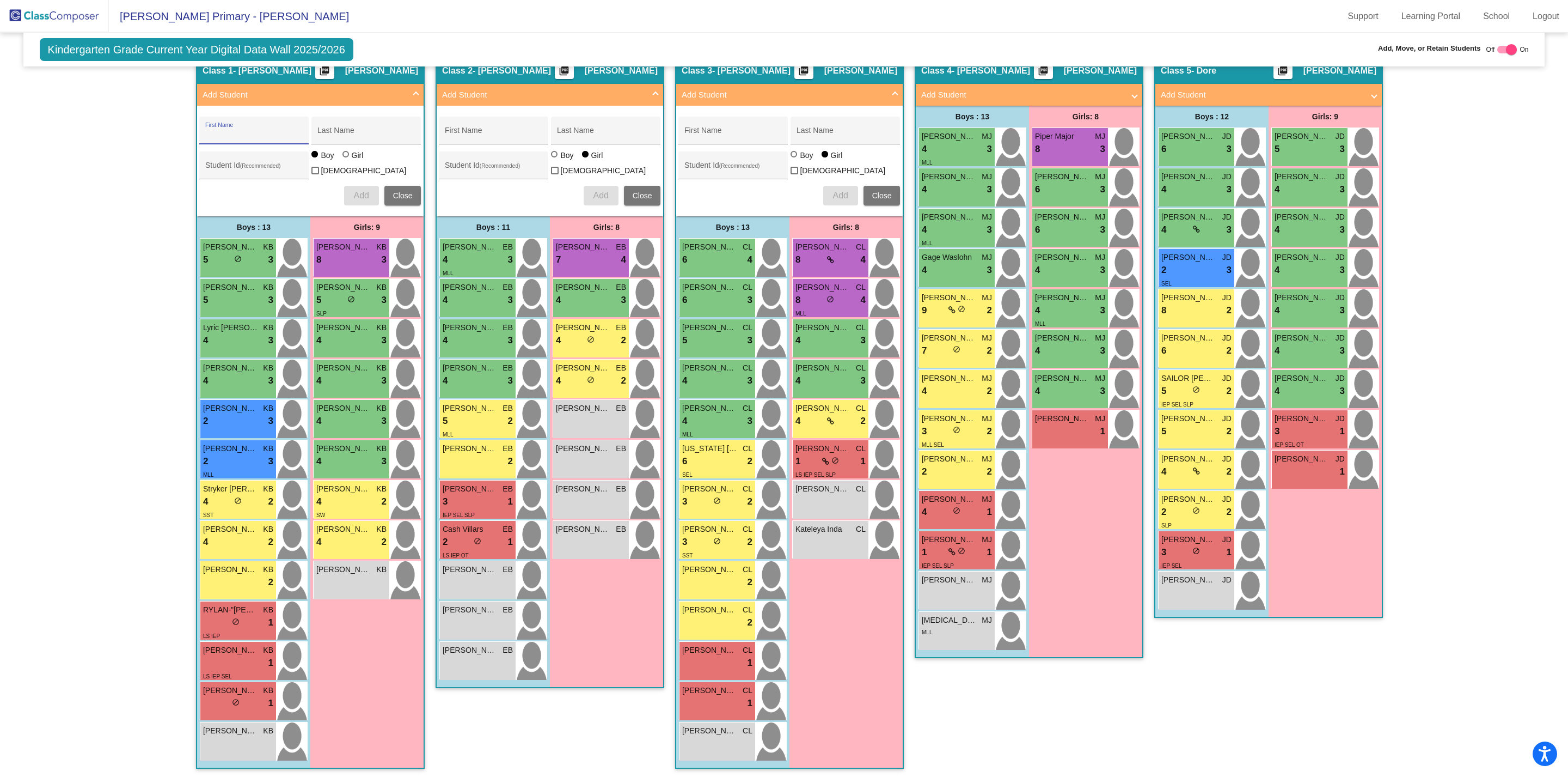
click at [382, 98] on mat-panel-title "Add Student" at bounding box center [303, 95] width 202 height 13
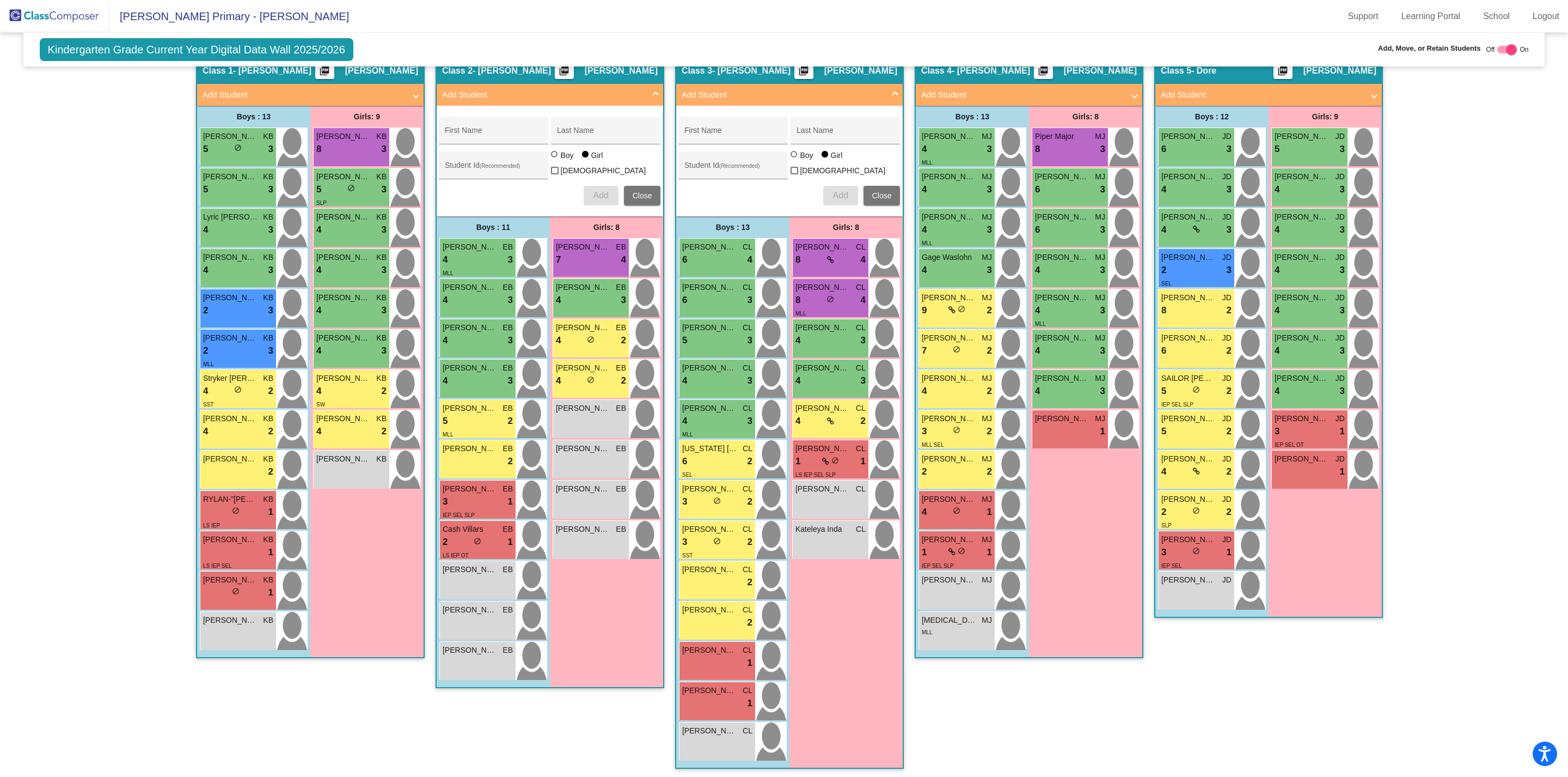
click at [514, 86] on mat-expansion-panel-header "Add Student" at bounding box center [550, 95] width 226 height 22
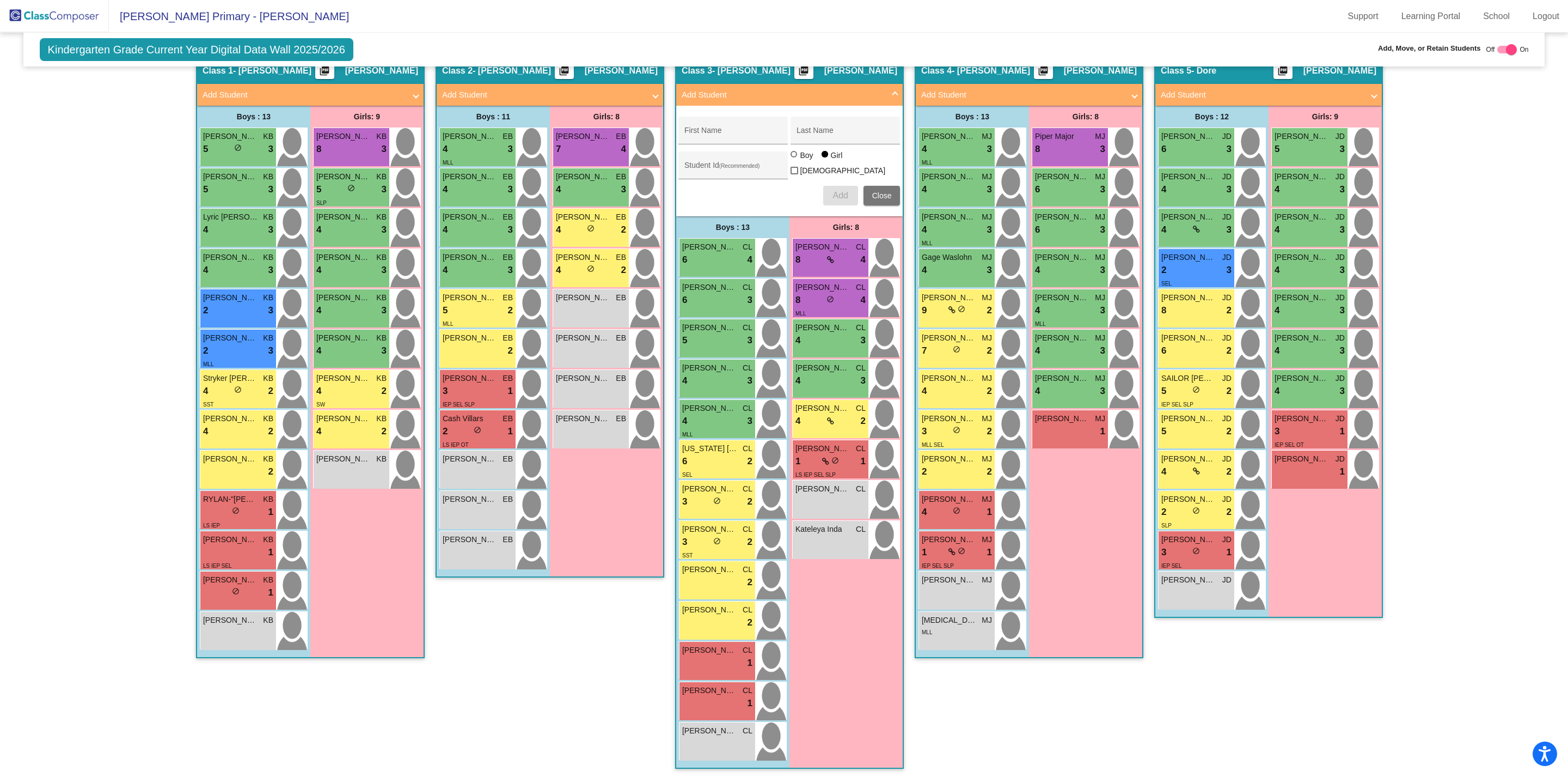
click at [730, 95] on mat-panel-title "Add Student" at bounding box center [782, 95] width 202 height 13
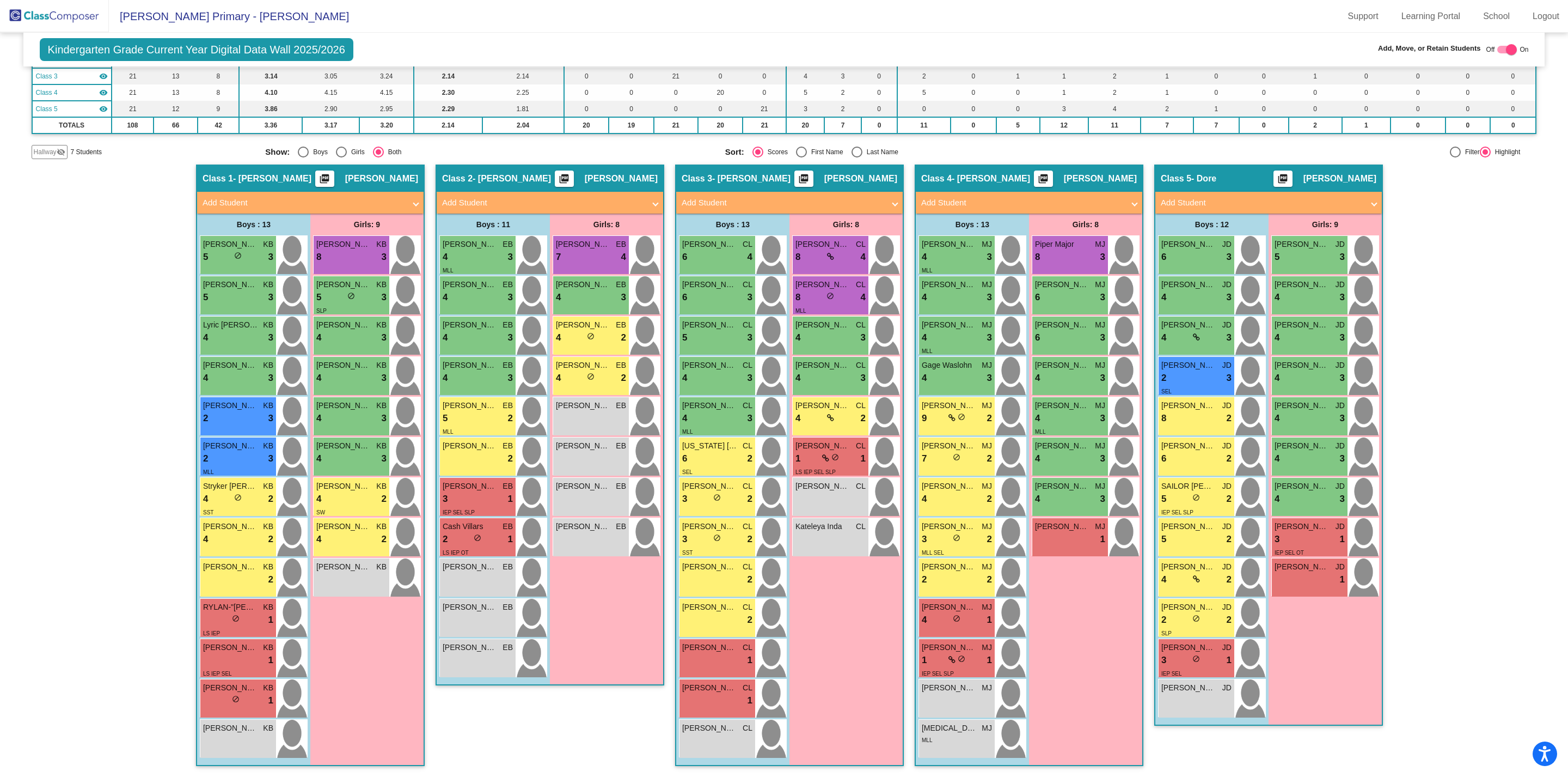
scroll to position [131, 0]
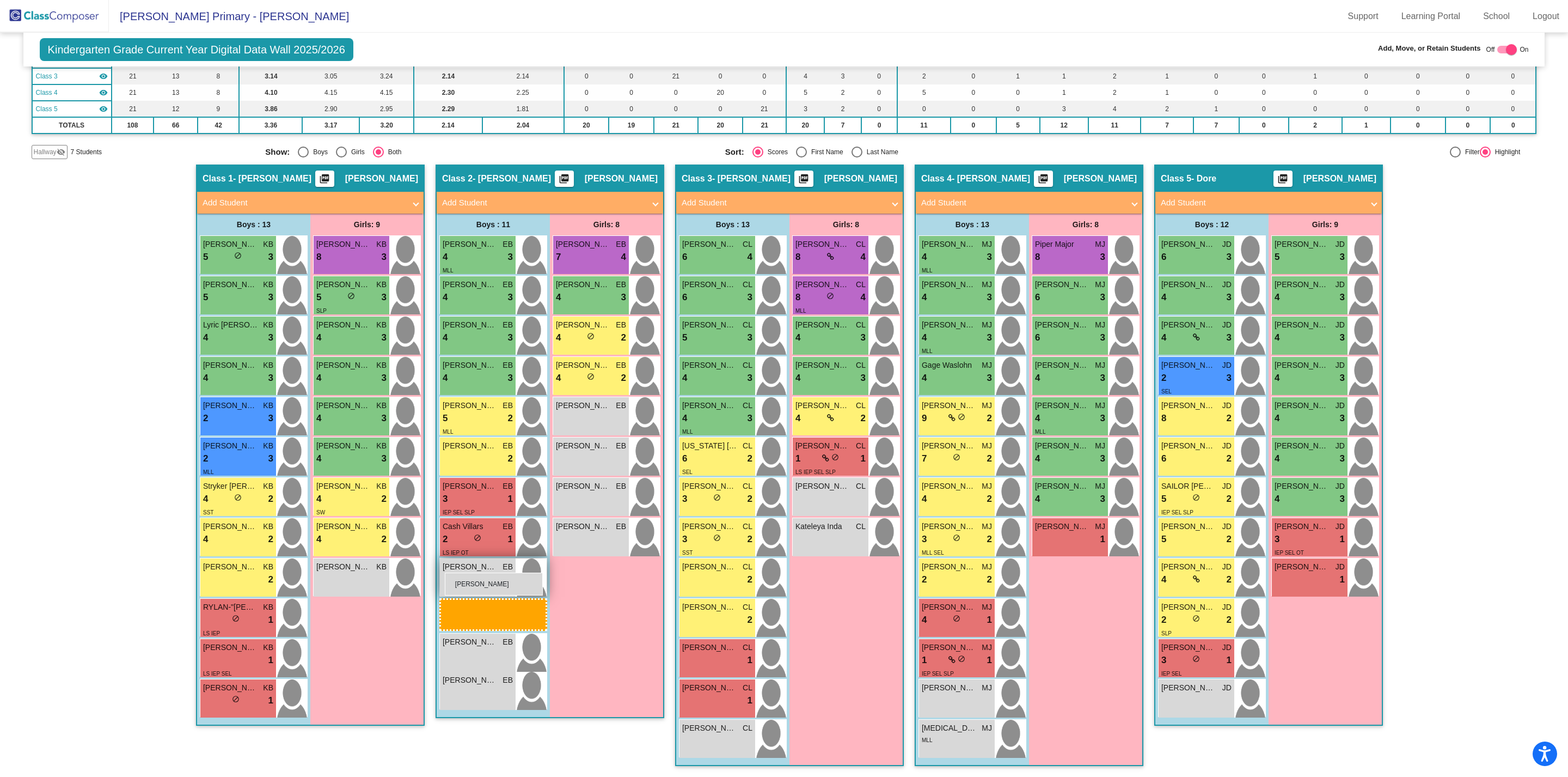
drag, startPoint x: 230, startPoint y: 735, endPoint x: 445, endPoint y: 573, distance: 269.2
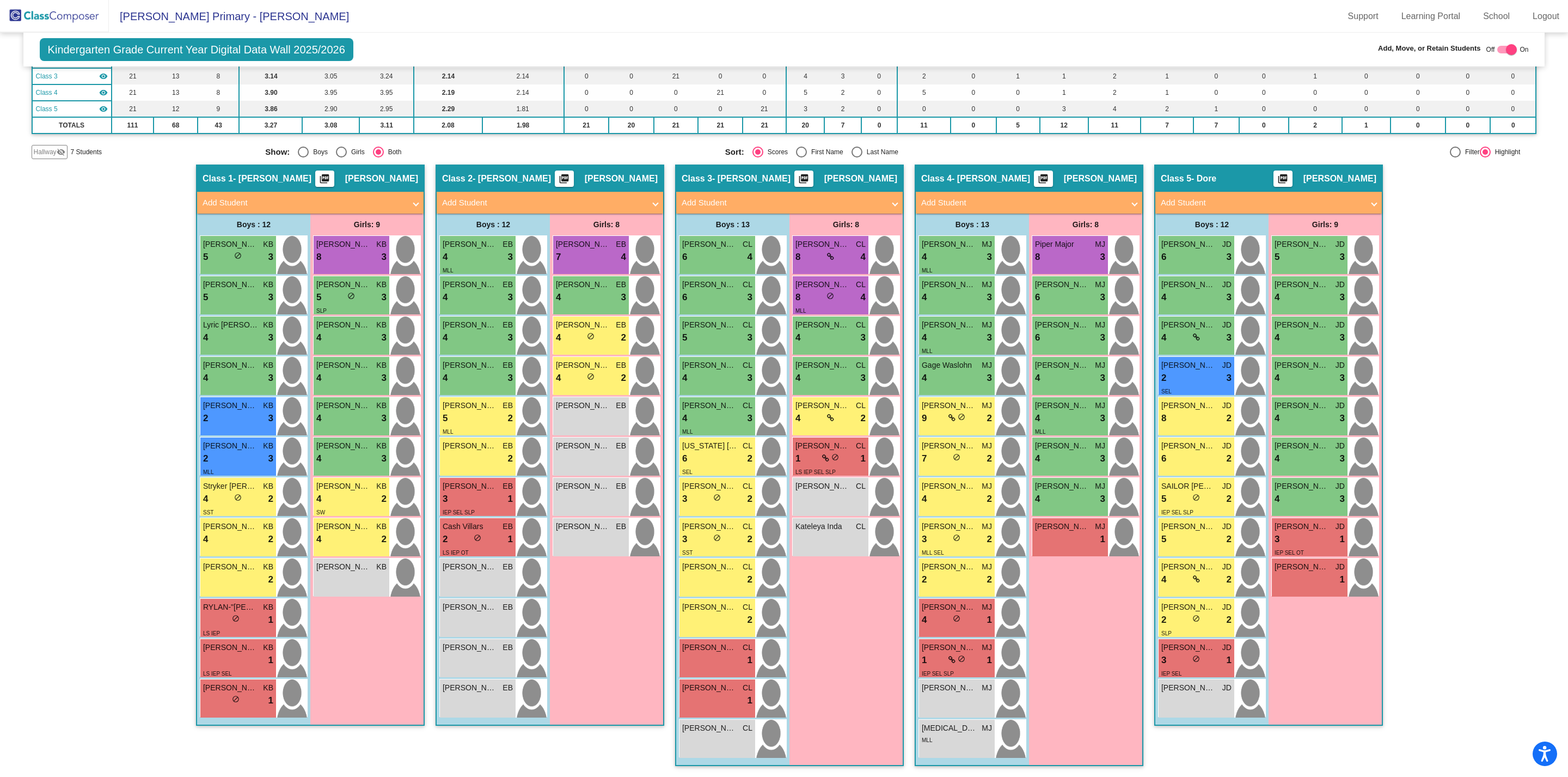
click at [81, 16] on img at bounding box center [55, 16] width 109 height 32
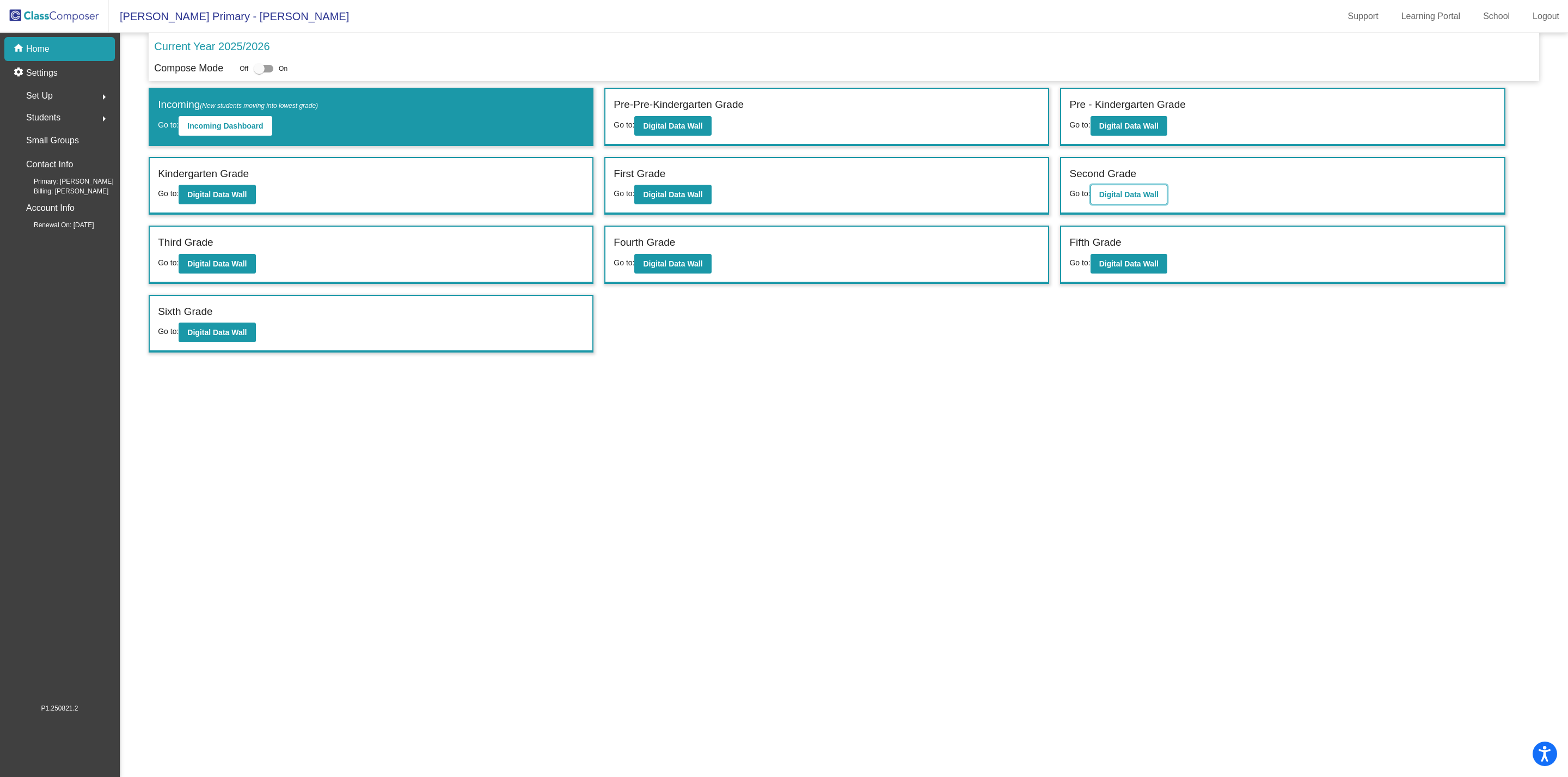
click at [1150, 190] on b "Digital Data Wall" at bounding box center [1129, 195] width 60 height 9
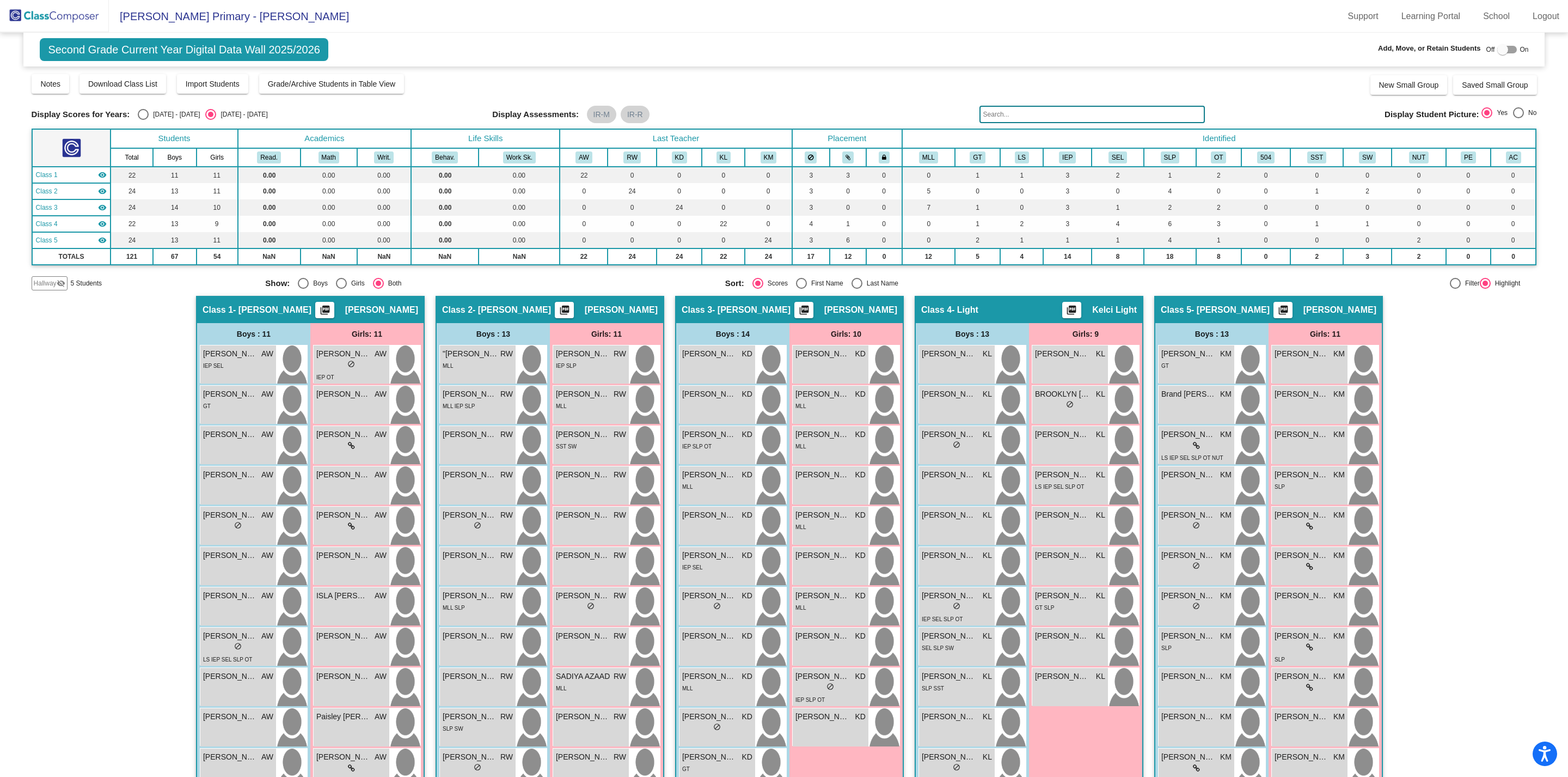
click at [65, 16] on img at bounding box center [55, 16] width 109 height 32
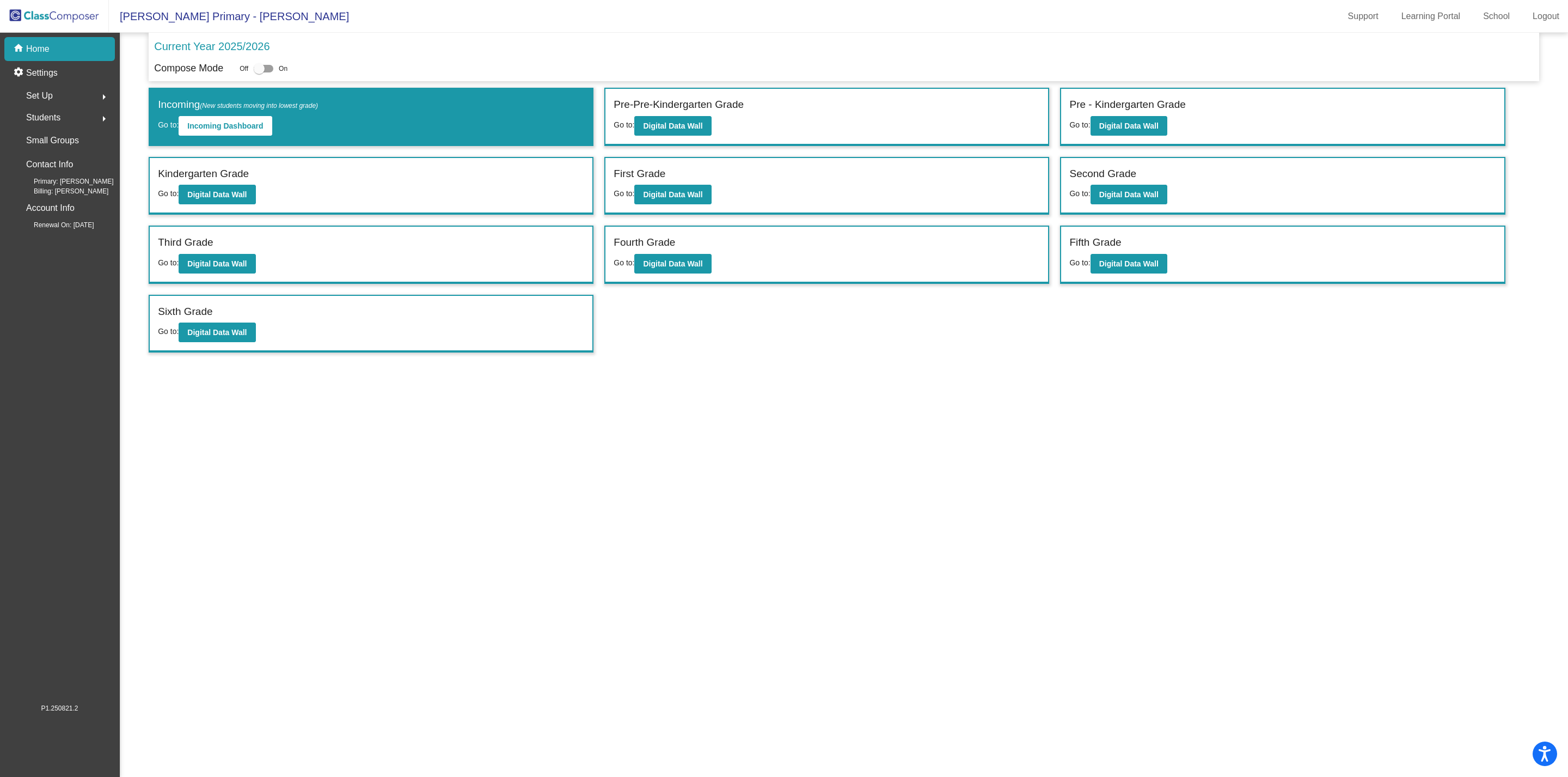
click at [226, 183] on div "Kindergarten Grade" at bounding box center [371, 176] width 426 height 19
click at [224, 195] on b "Digital Data Wall" at bounding box center [217, 195] width 60 height 9
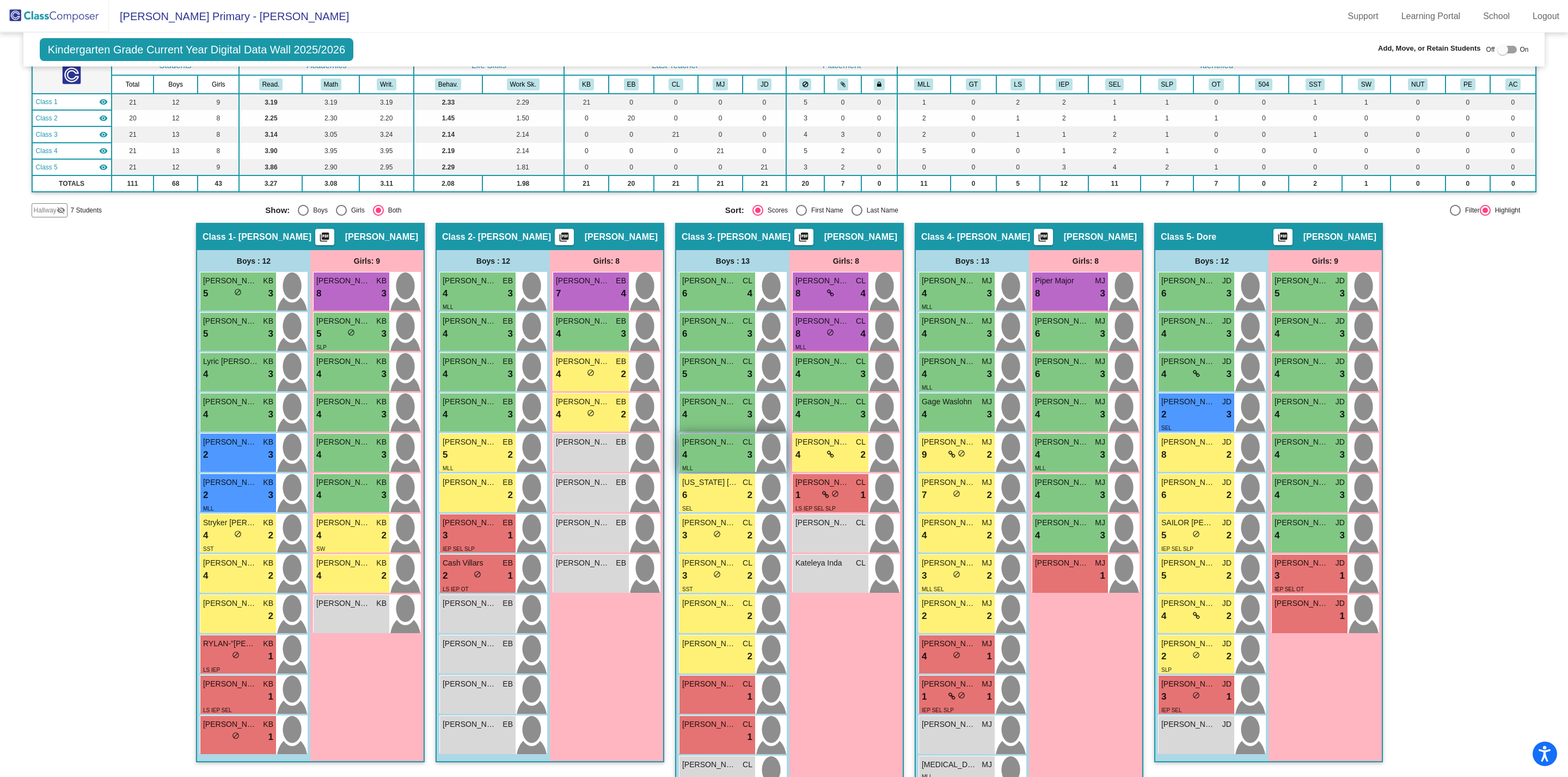
scroll to position [110, 0]
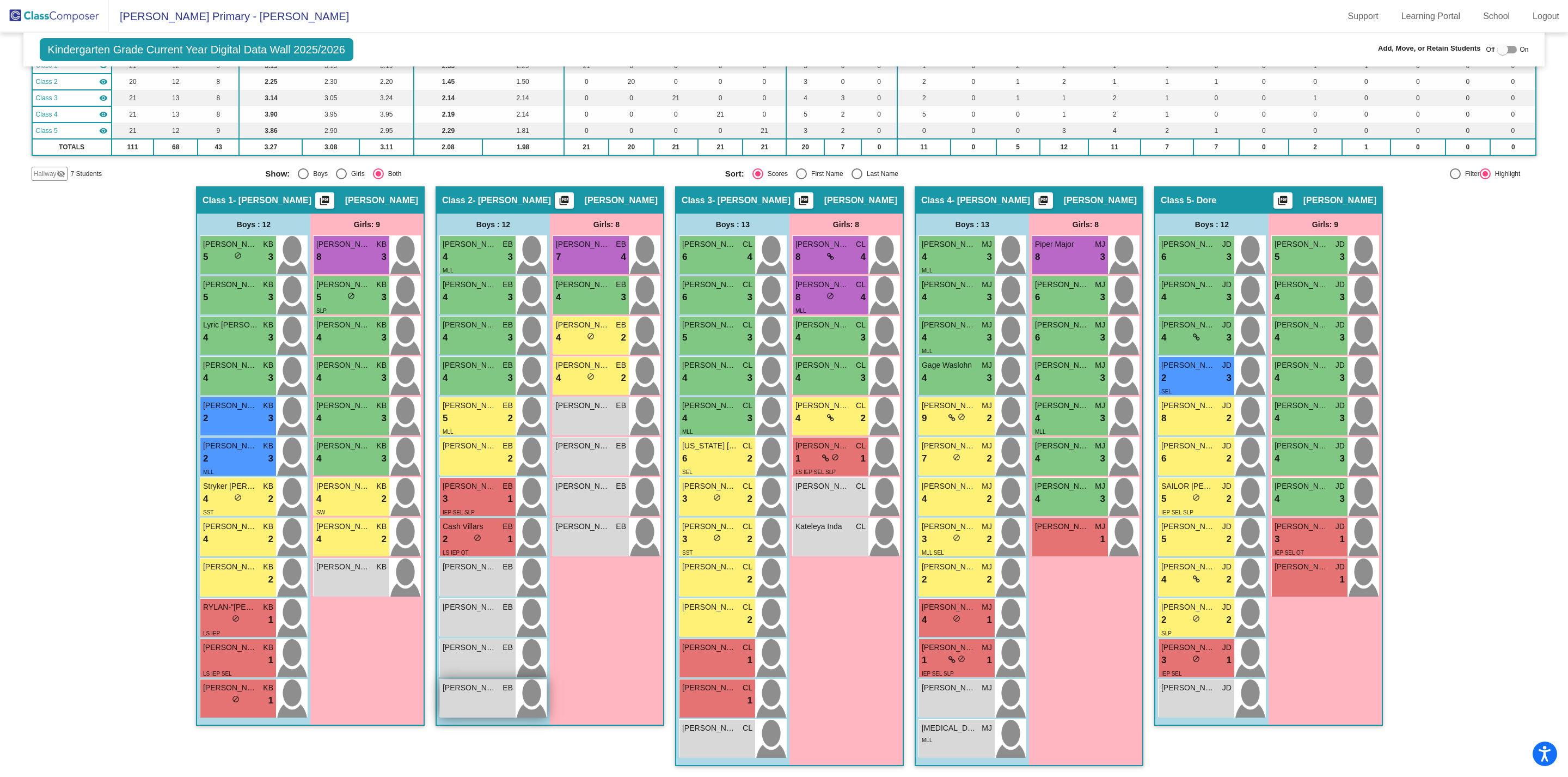
click at [465, 582] on div "[PERSON_NAME] EB lock do_not_disturb_alt" at bounding box center [477, 698] width 75 height 38
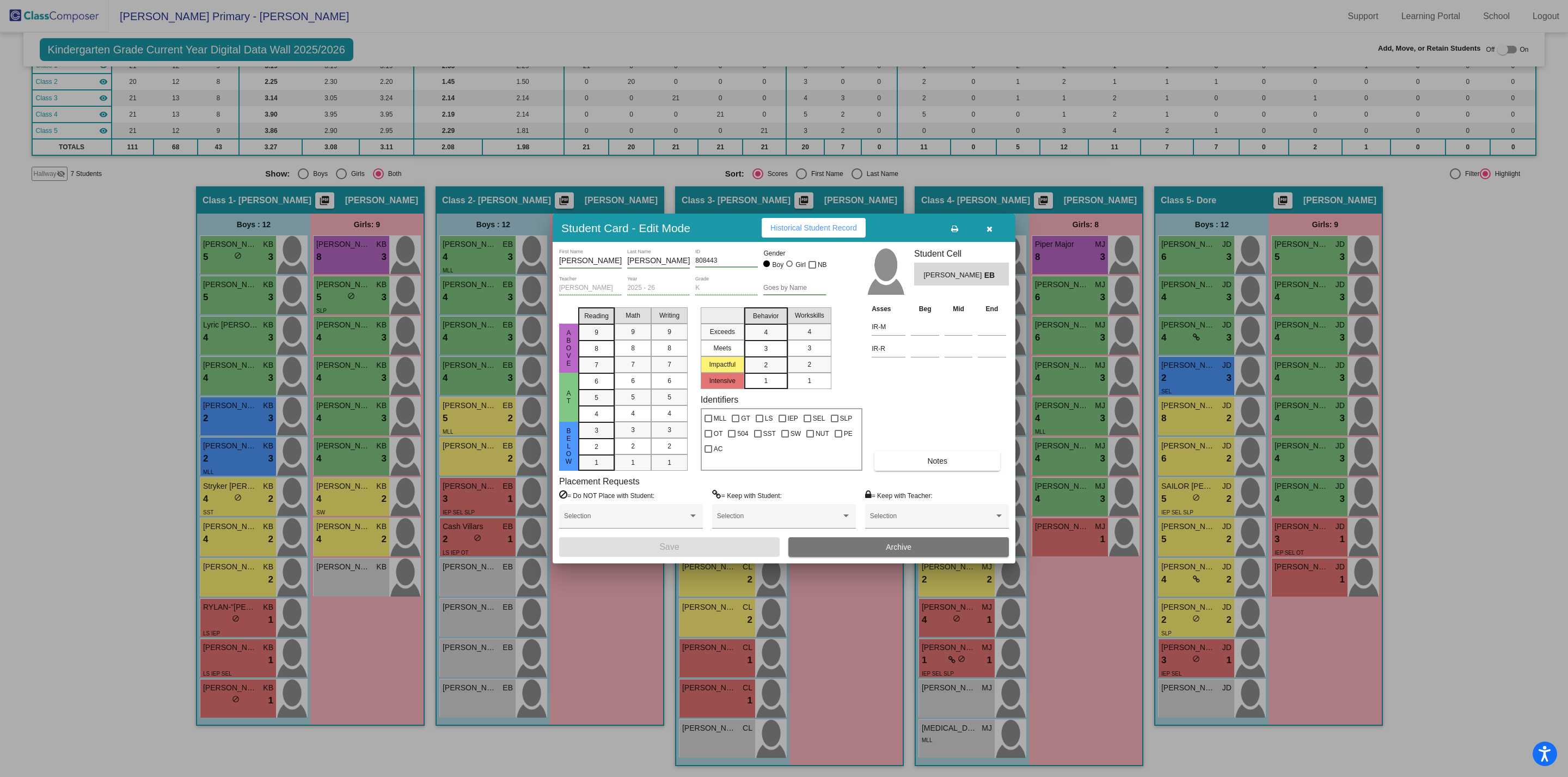
click at [992, 223] on span "button" at bounding box center [989, 228] width 6 height 9
